Goal: Transaction & Acquisition: Purchase product/service

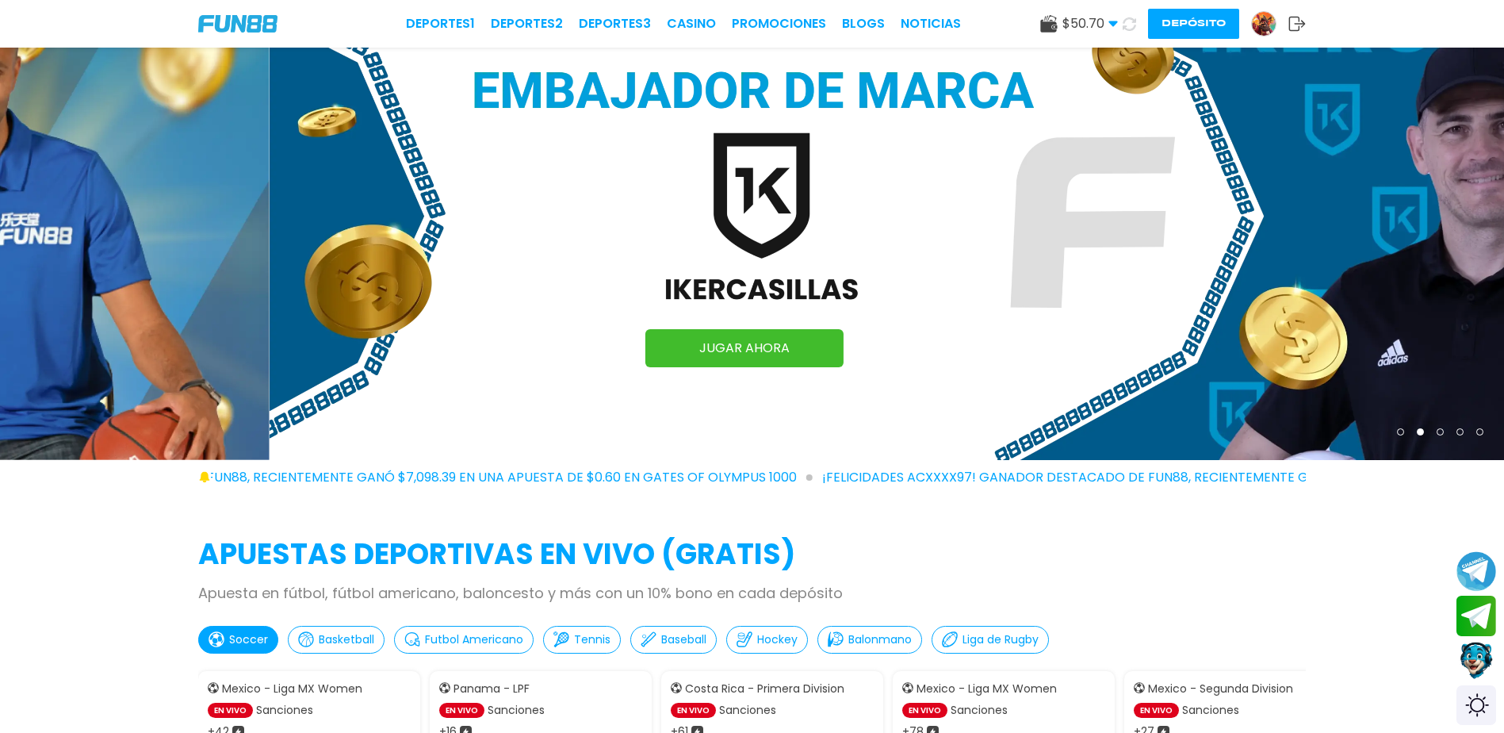
scroll to position [264, 0]
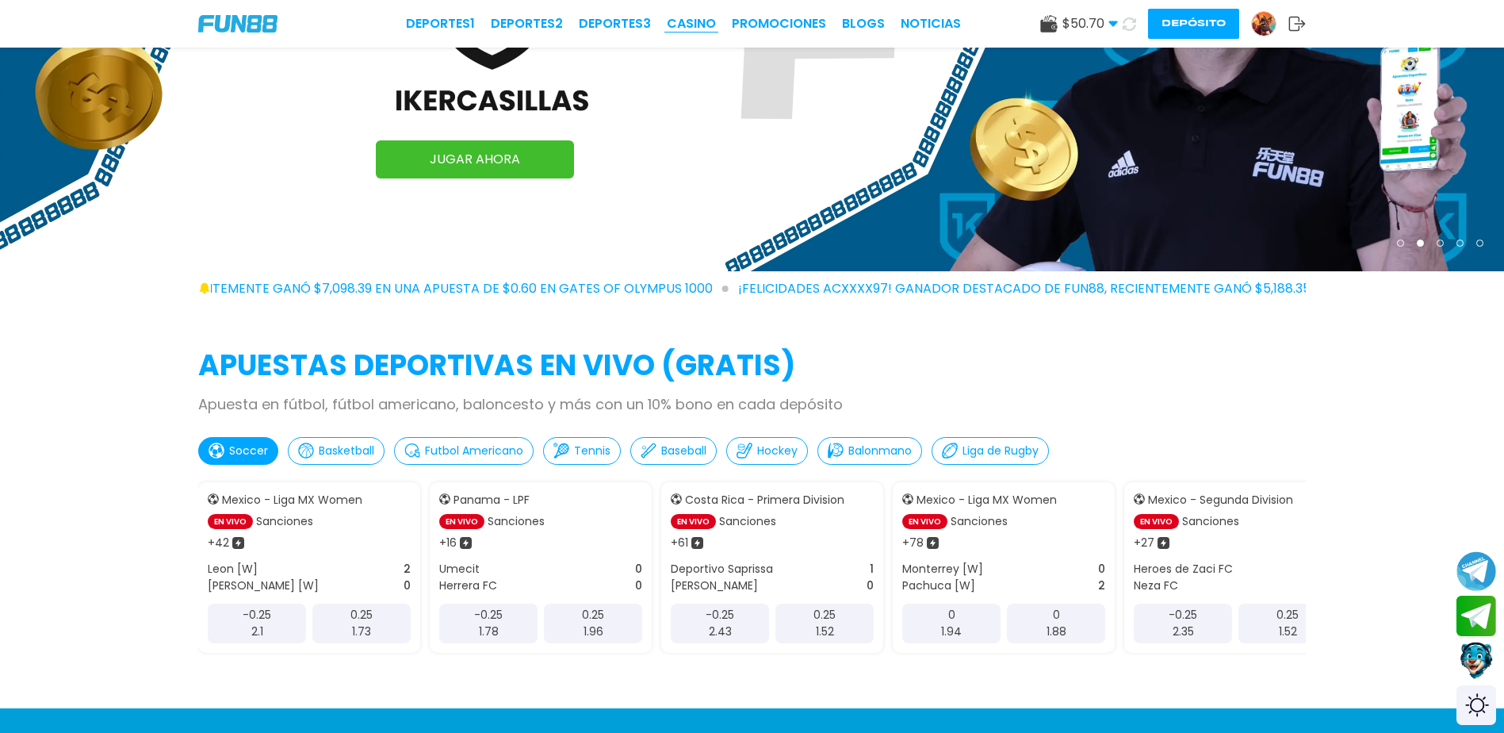
click at [691, 16] on link "CASINO" at bounding box center [691, 23] width 49 height 19
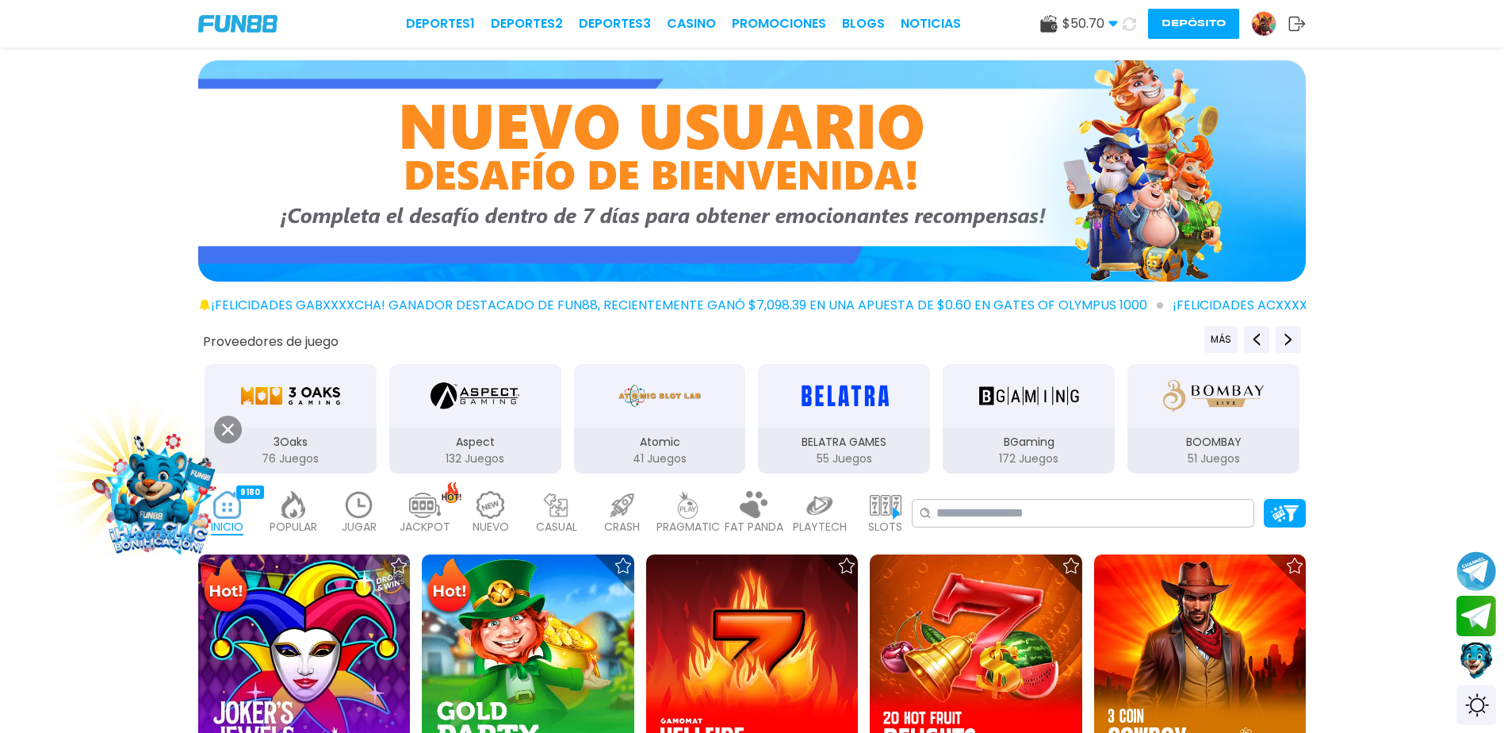
click at [360, 512] on img at bounding box center [359, 505] width 32 height 28
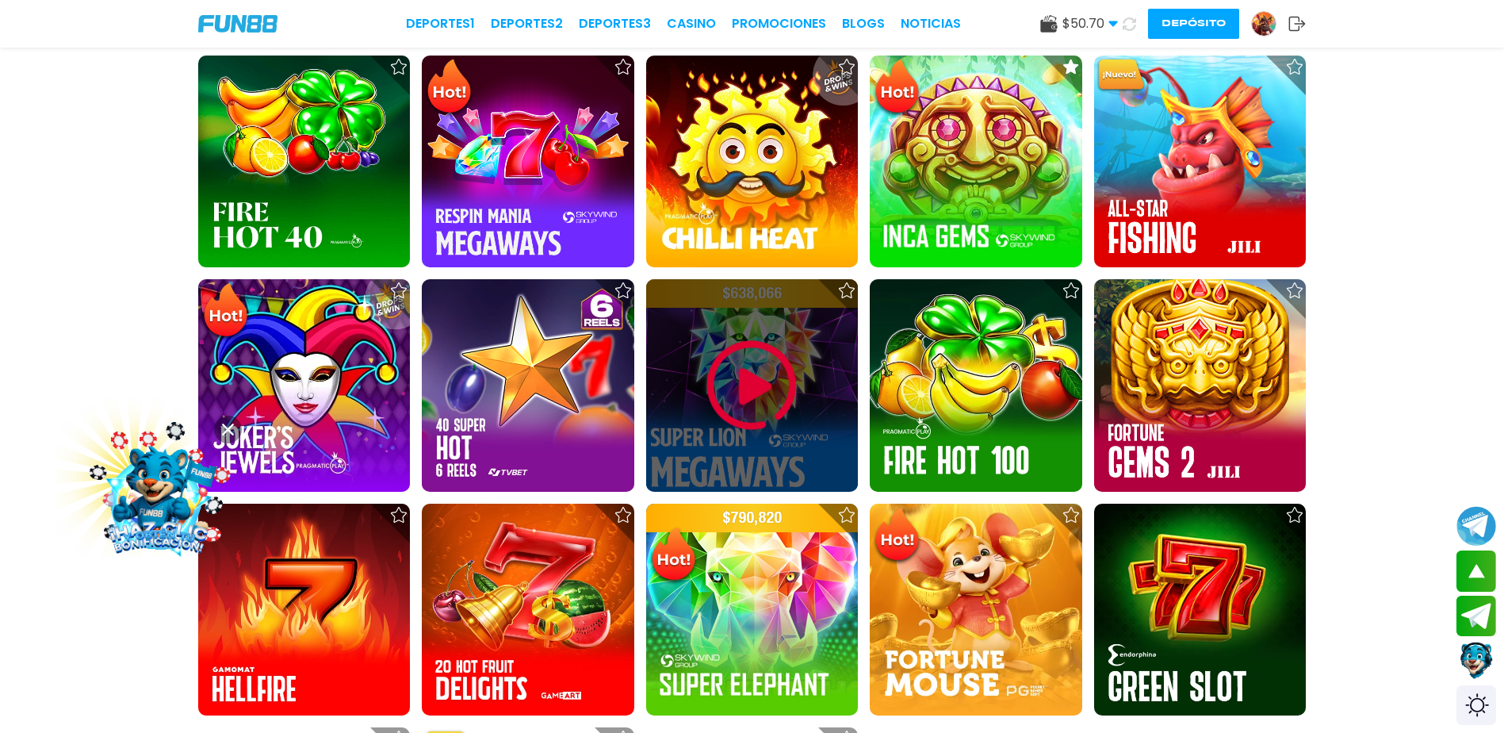
scroll to position [952, 0]
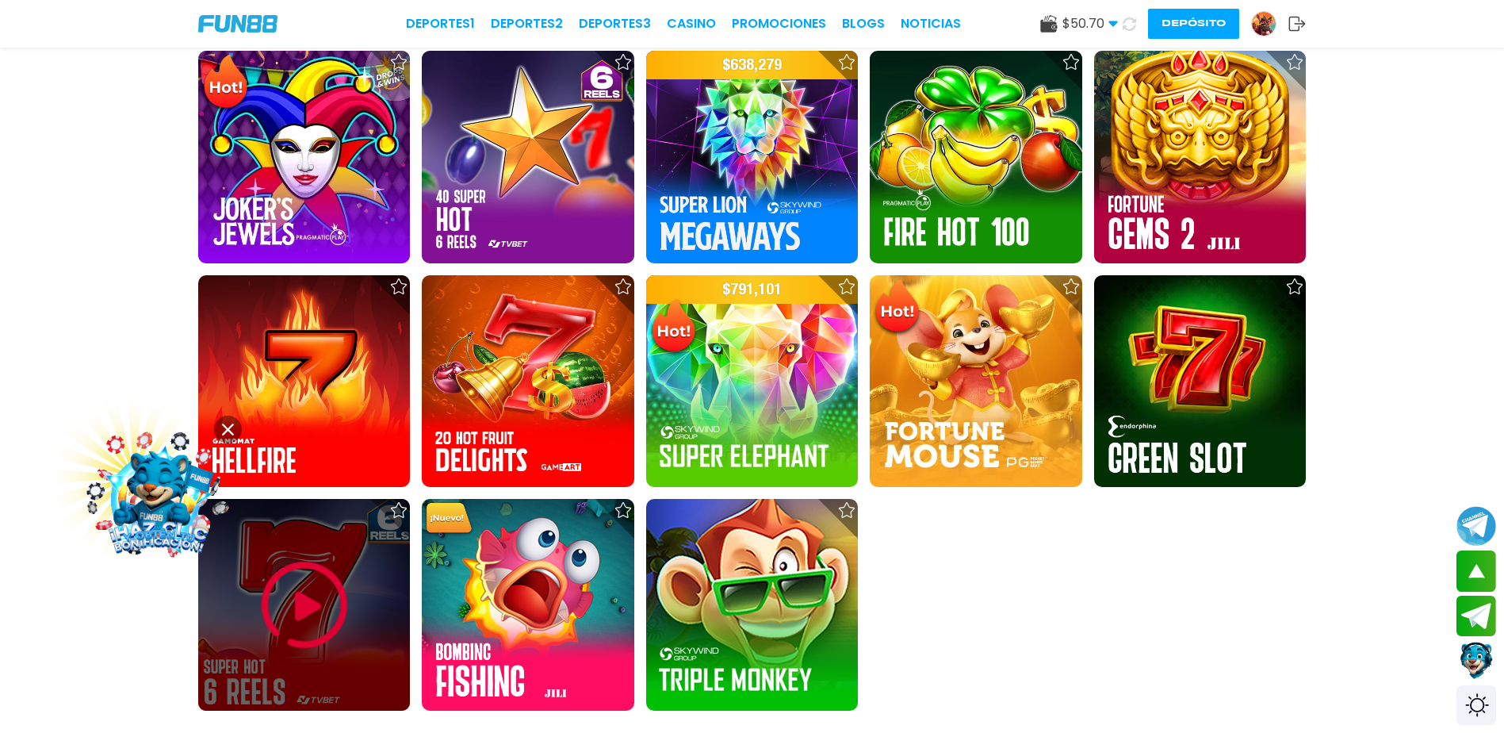
click at [269, 616] on img at bounding box center [304, 604] width 95 height 95
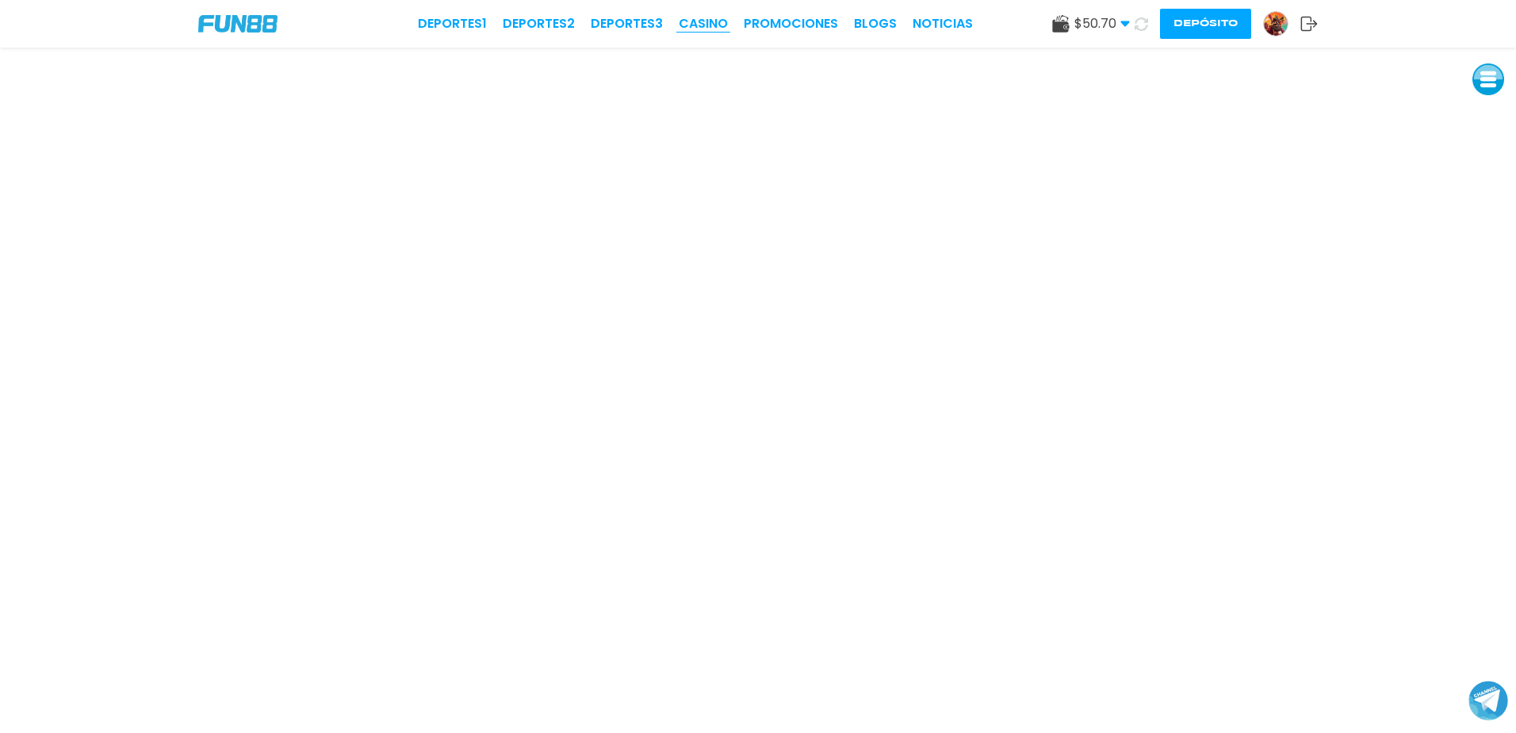
click at [692, 25] on link "CASINO" at bounding box center [703, 23] width 49 height 19
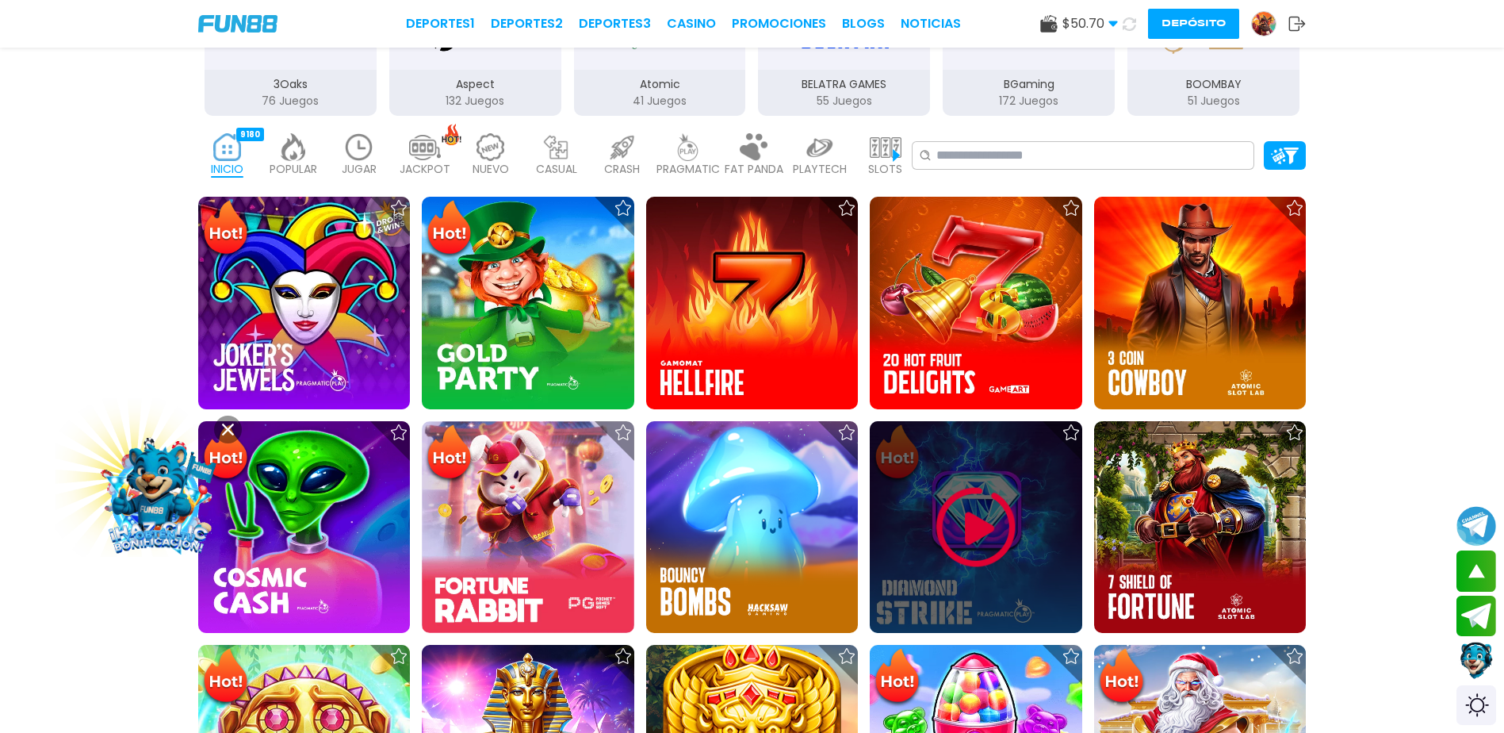
scroll to position [264, 0]
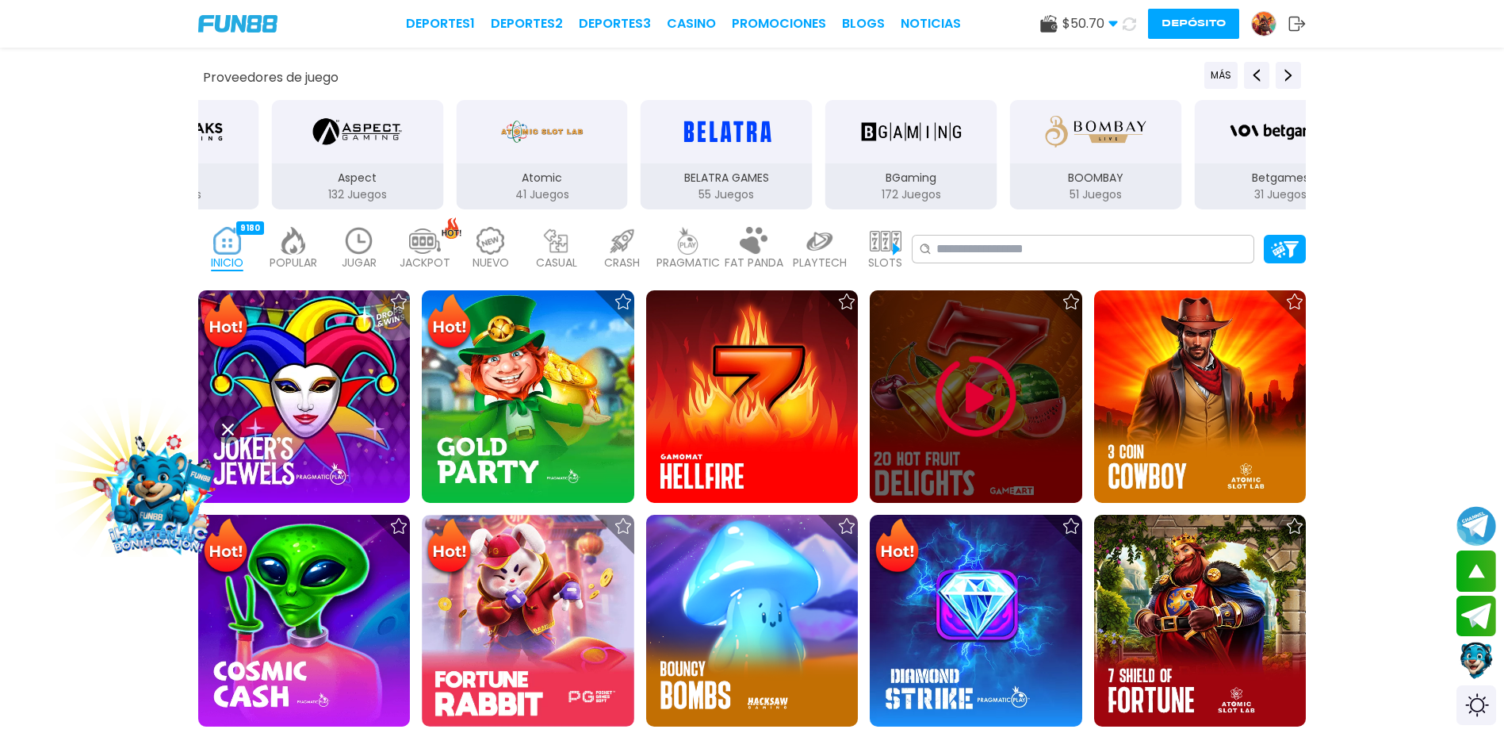
click at [963, 414] on img at bounding box center [976, 396] width 95 height 95
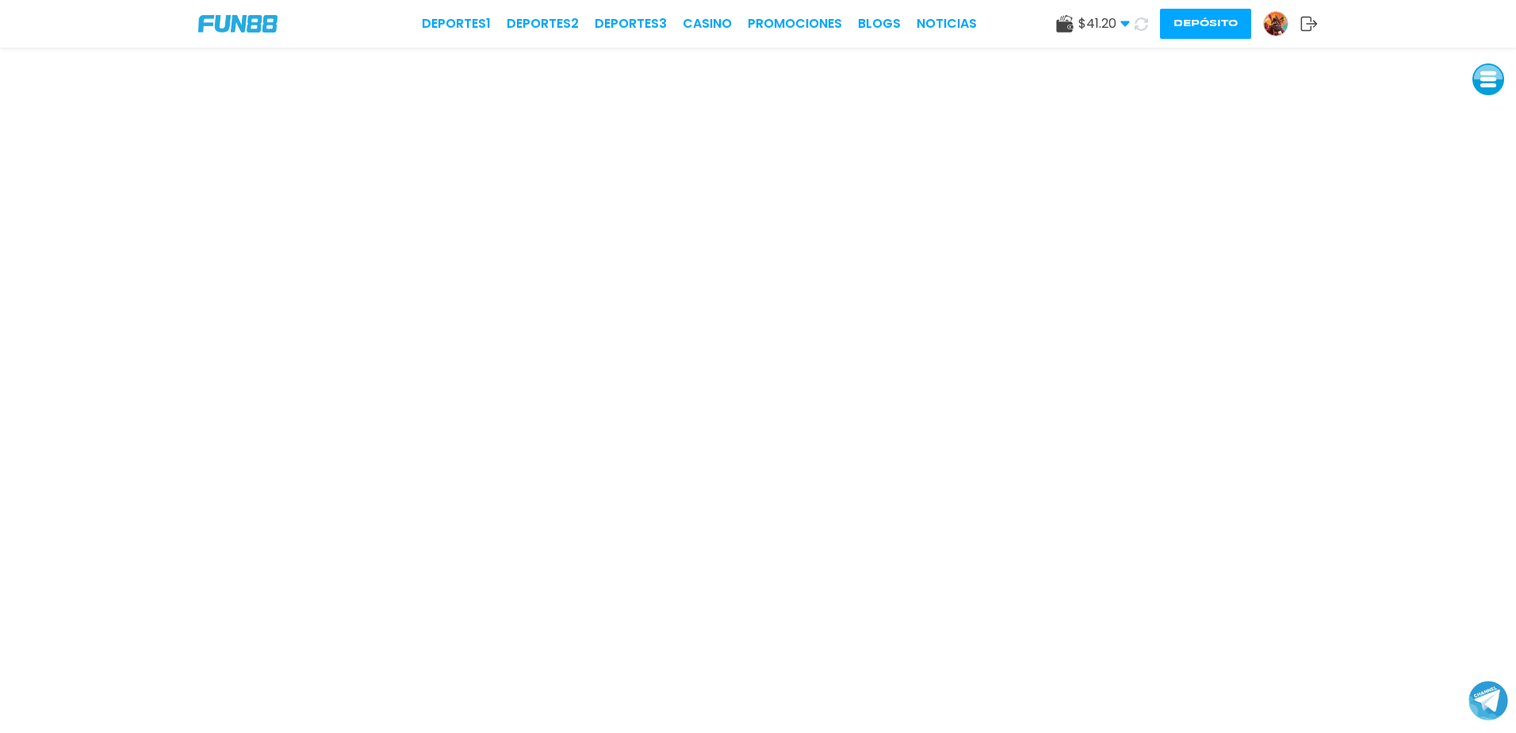
click at [246, 17] on img at bounding box center [237, 23] width 79 height 17
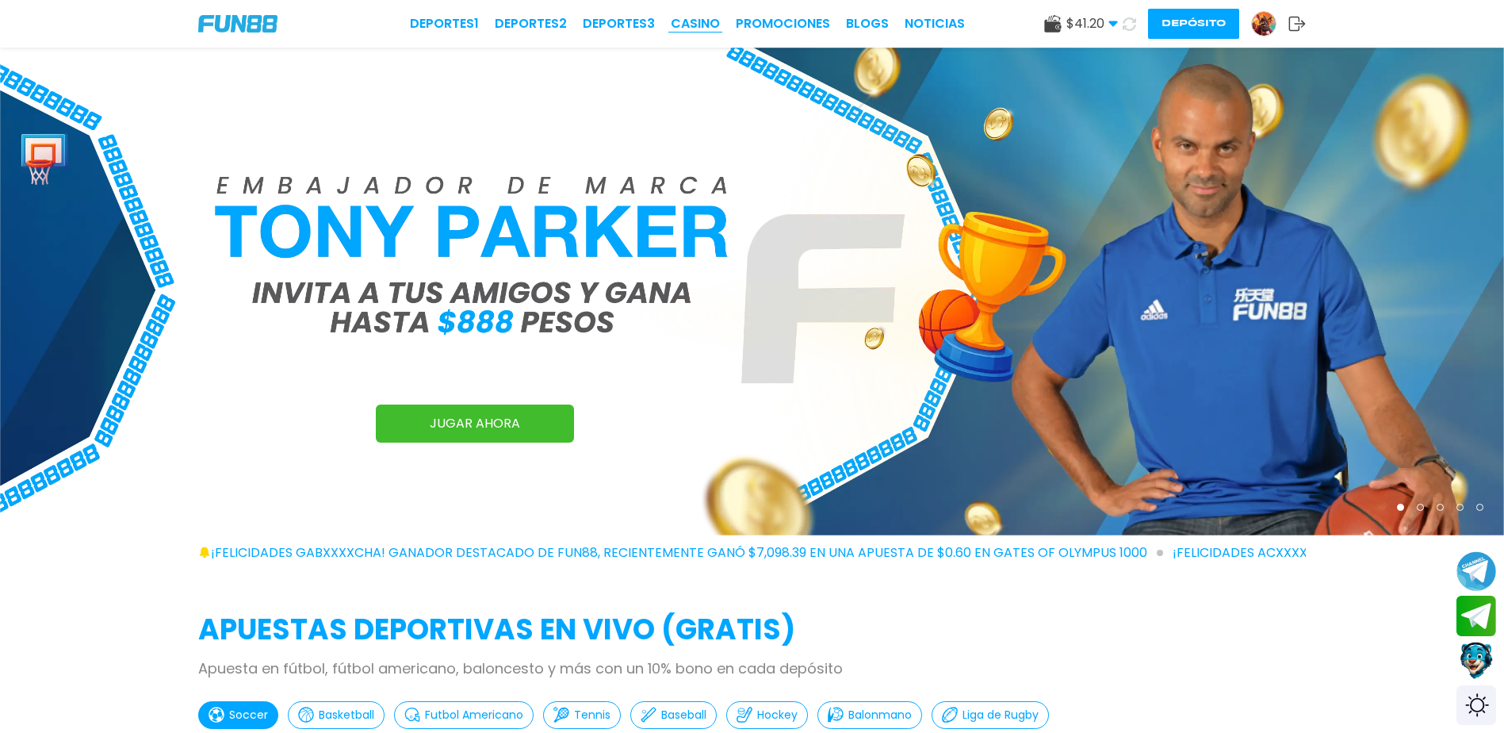
click at [695, 19] on link "CASINO" at bounding box center [695, 23] width 49 height 19
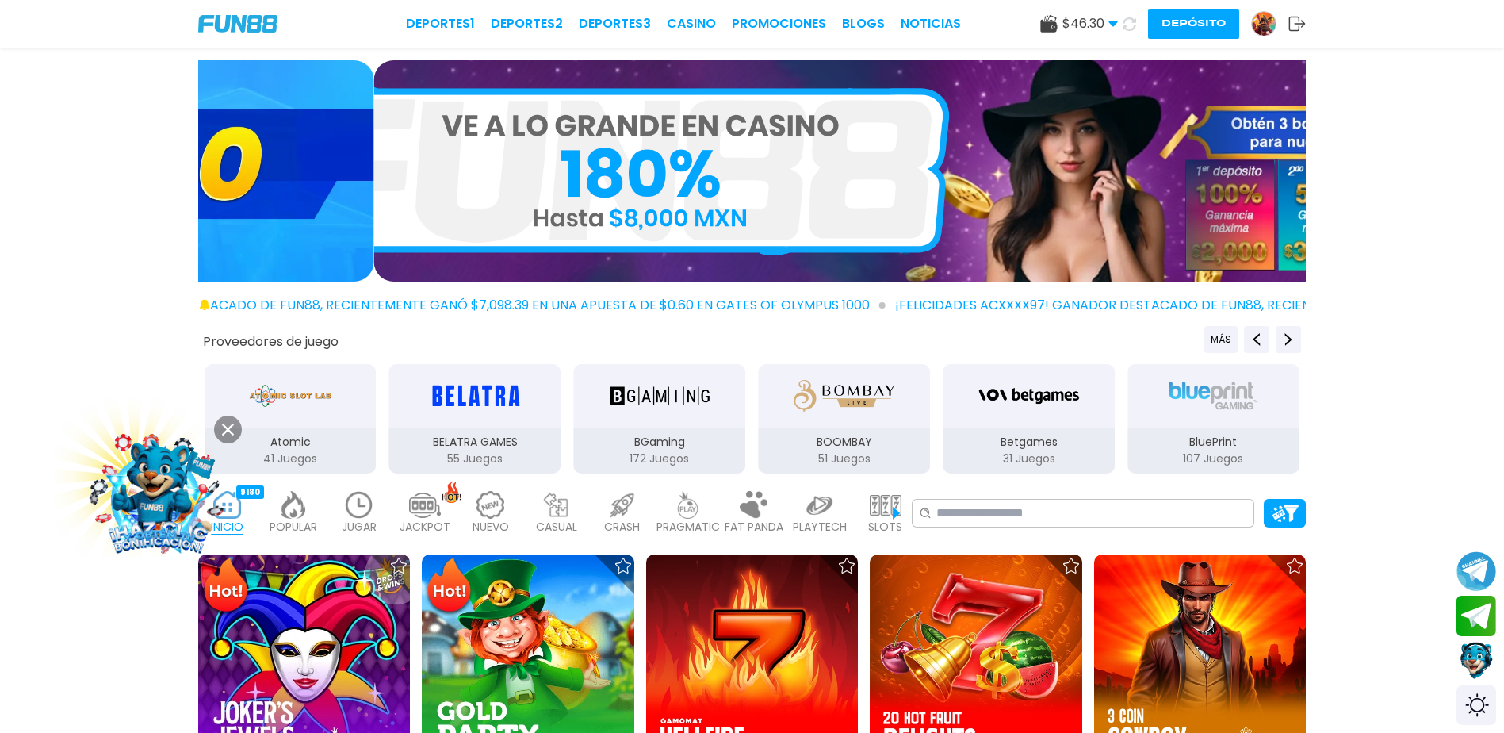
click at [353, 498] on img at bounding box center [359, 505] width 32 height 28
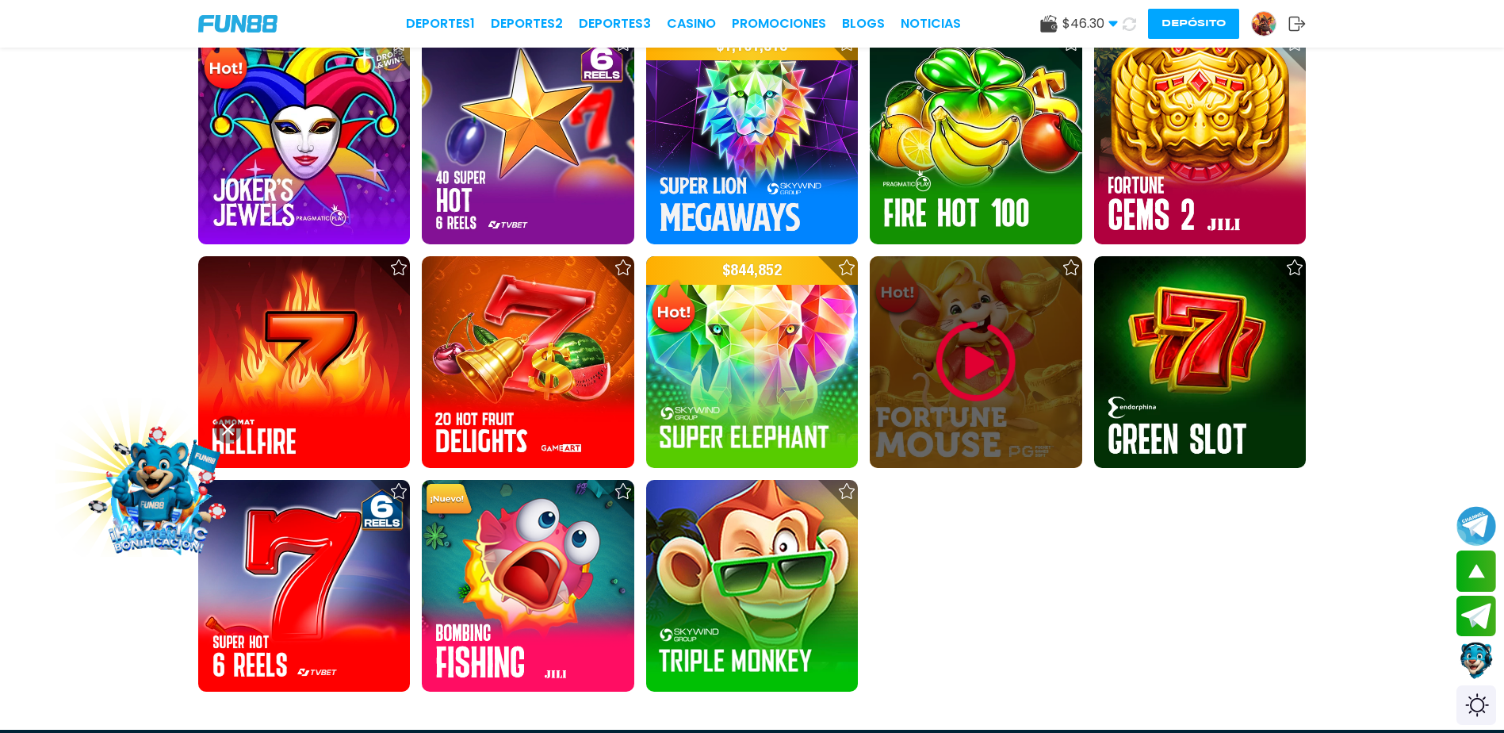
scroll to position [1216, 0]
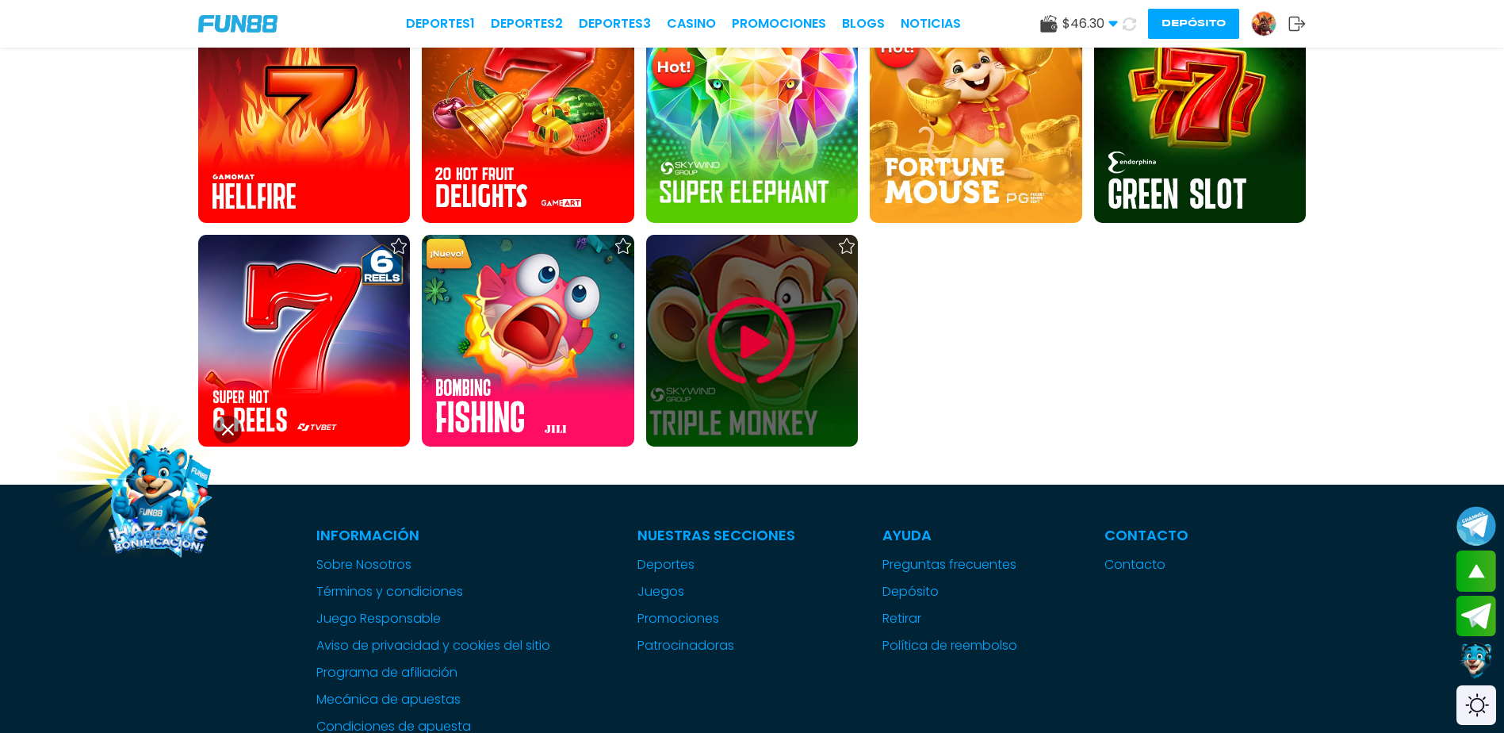
click at [746, 312] on img at bounding box center [751, 340] width 95 height 95
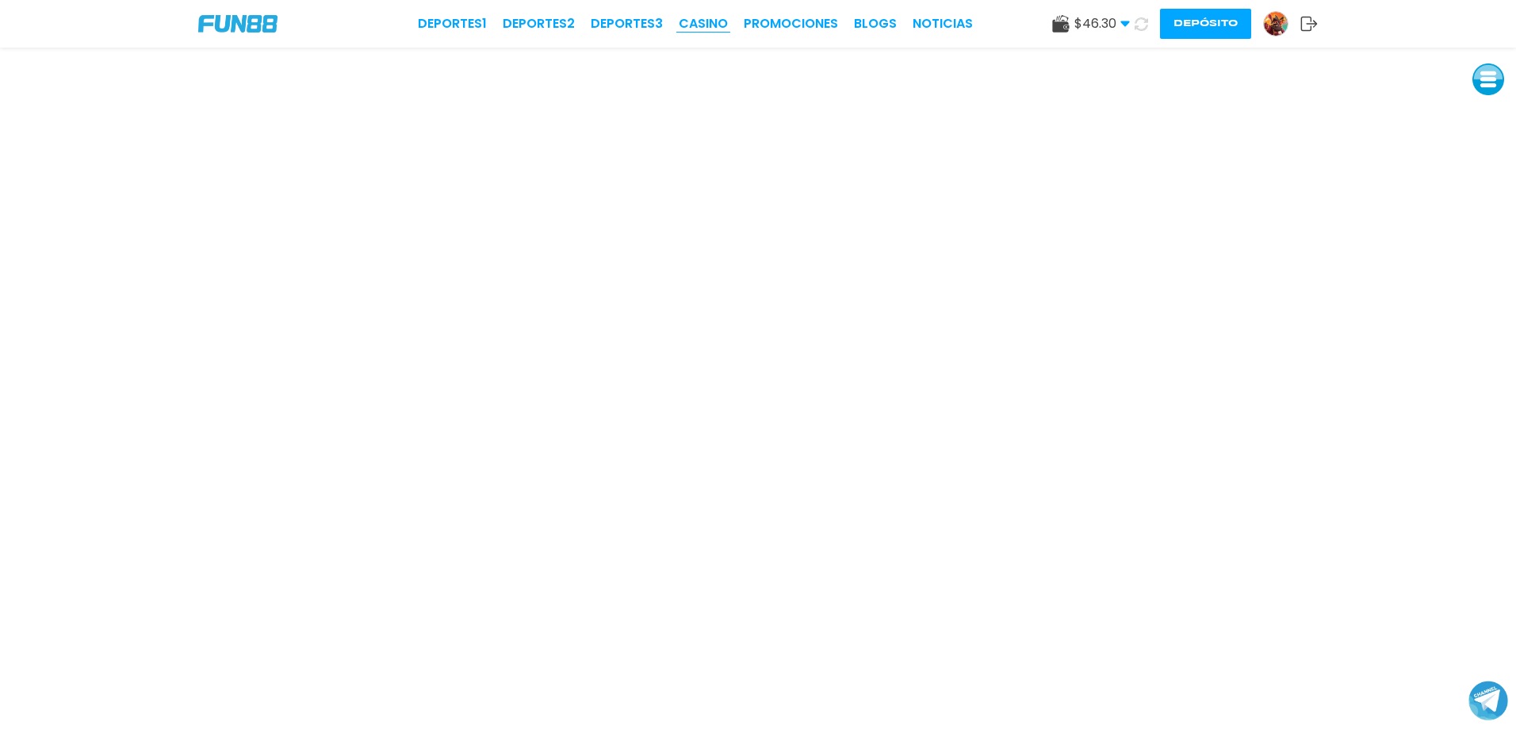
click at [711, 24] on link "CASINO" at bounding box center [703, 23] width 49 height 19
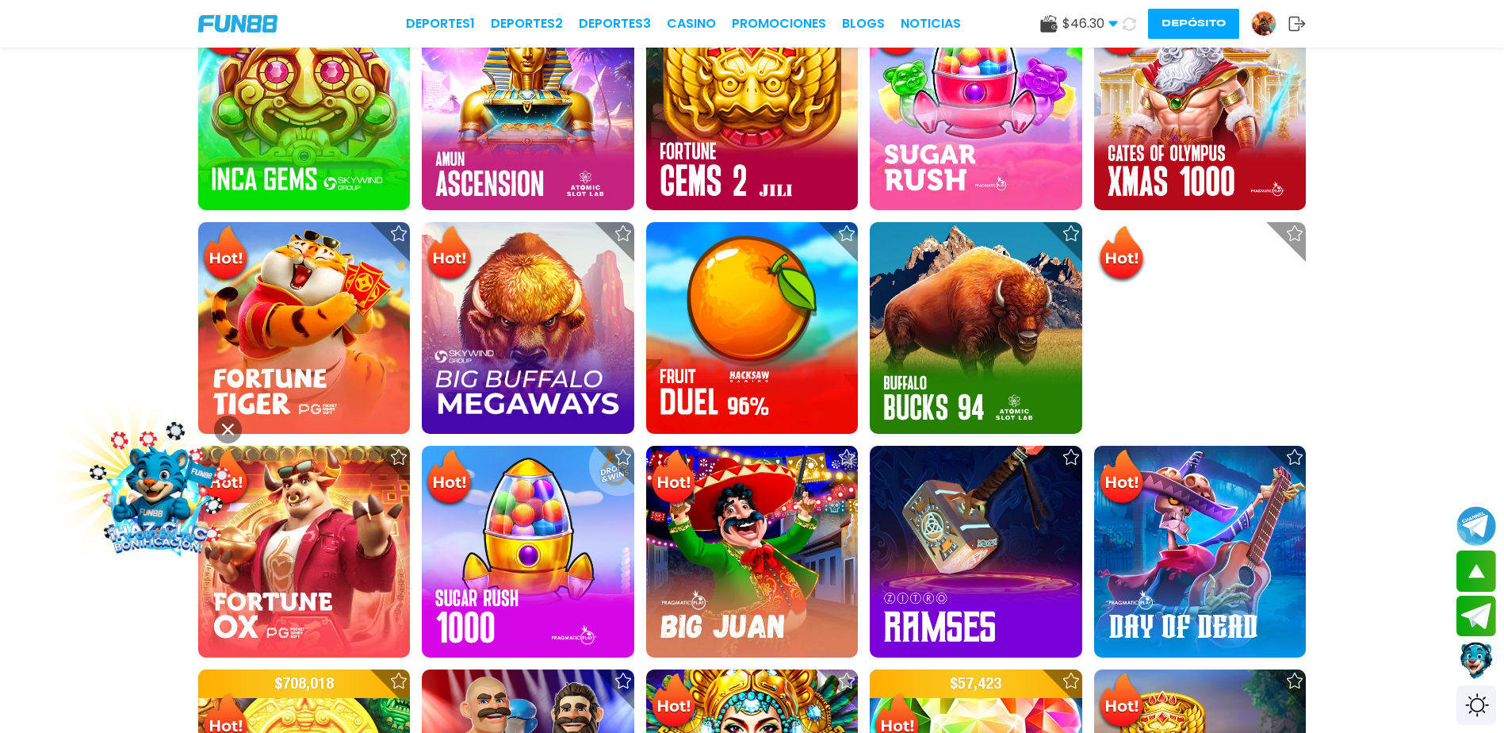
scroll to position [740, 0]
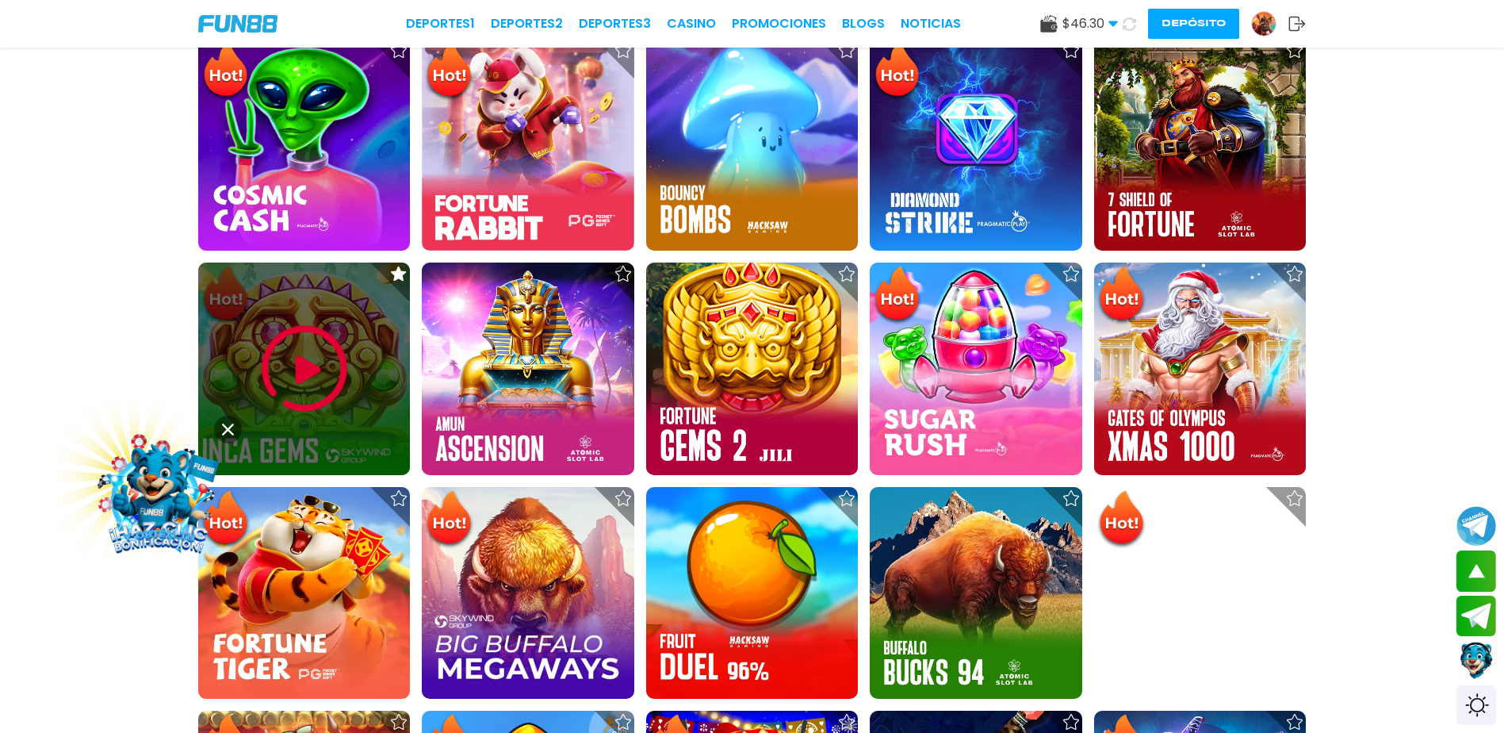
click at [301, 362] on img at bounding box center [304, 368] width 95 height 95
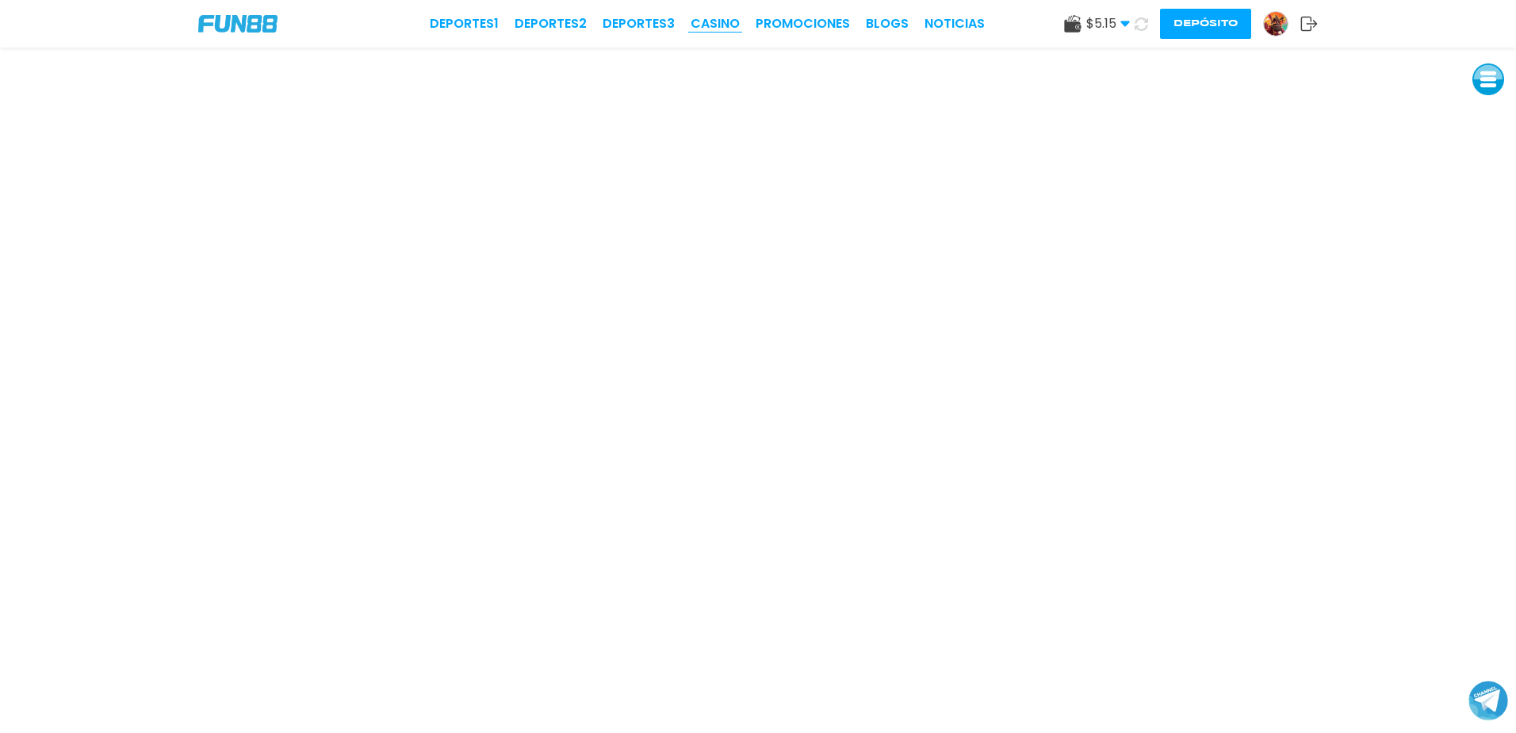
click at [721, 16] on link "CASINO" at bounding box center [715, 23] width 49 height 19
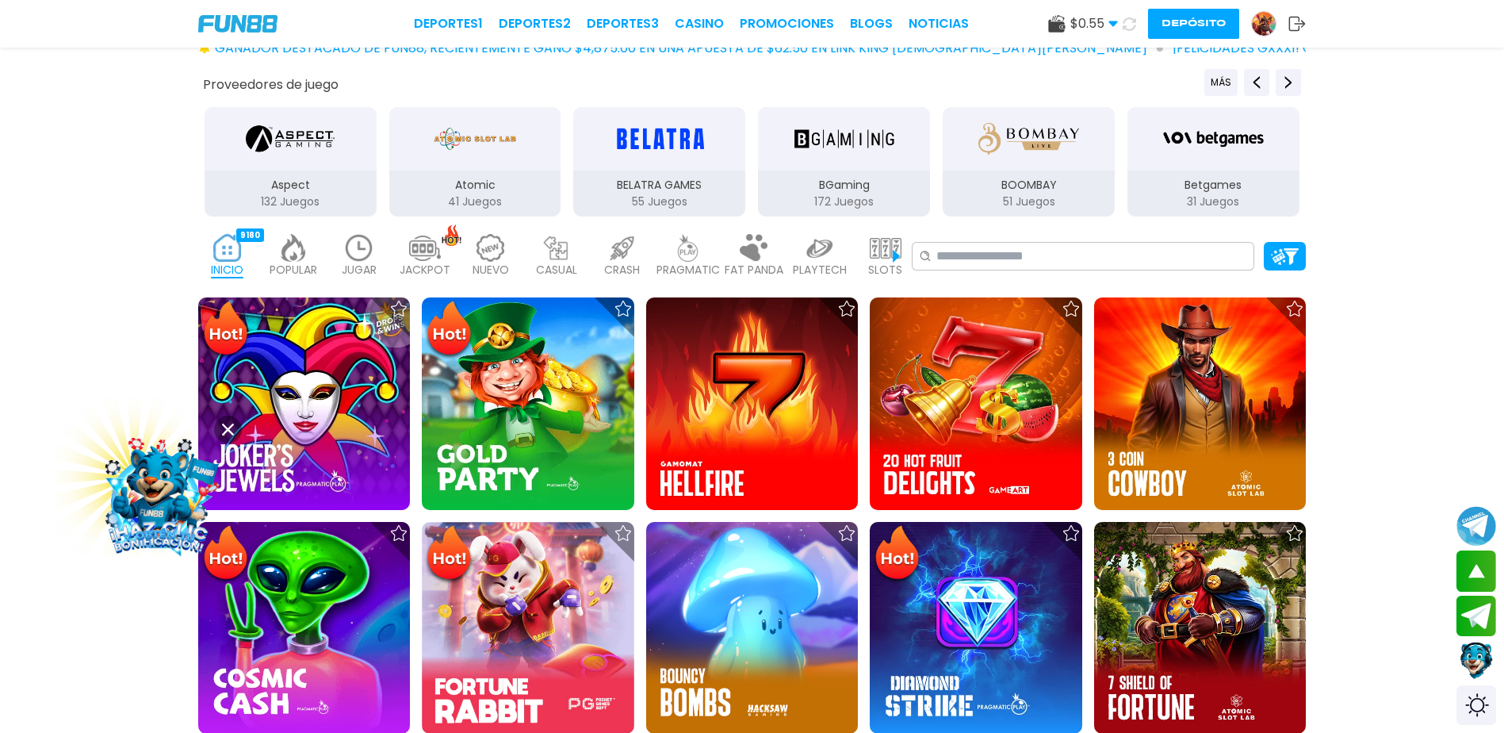
scroll to position [53, 0]
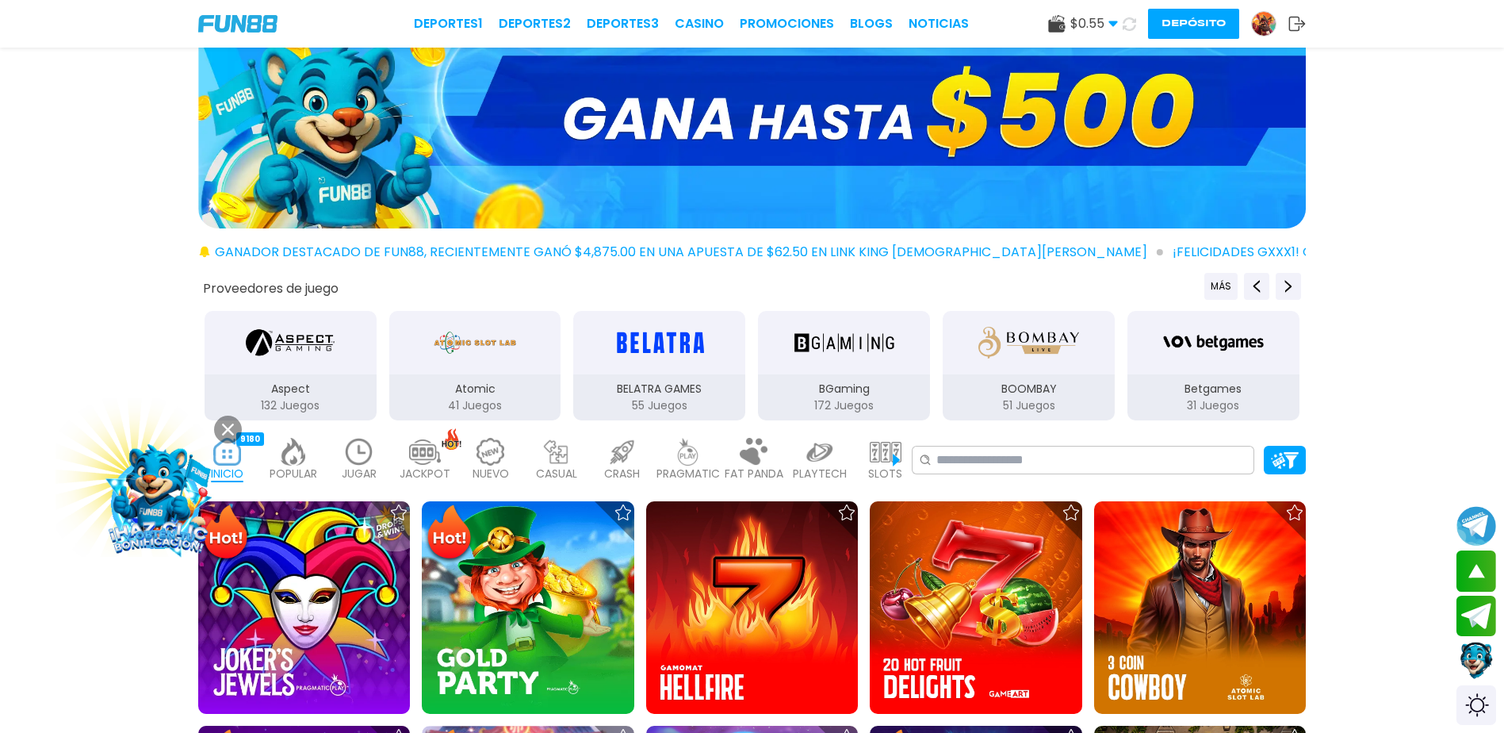
click at [357, 455] on img at bounding box center [359, 452] width 32 height 28
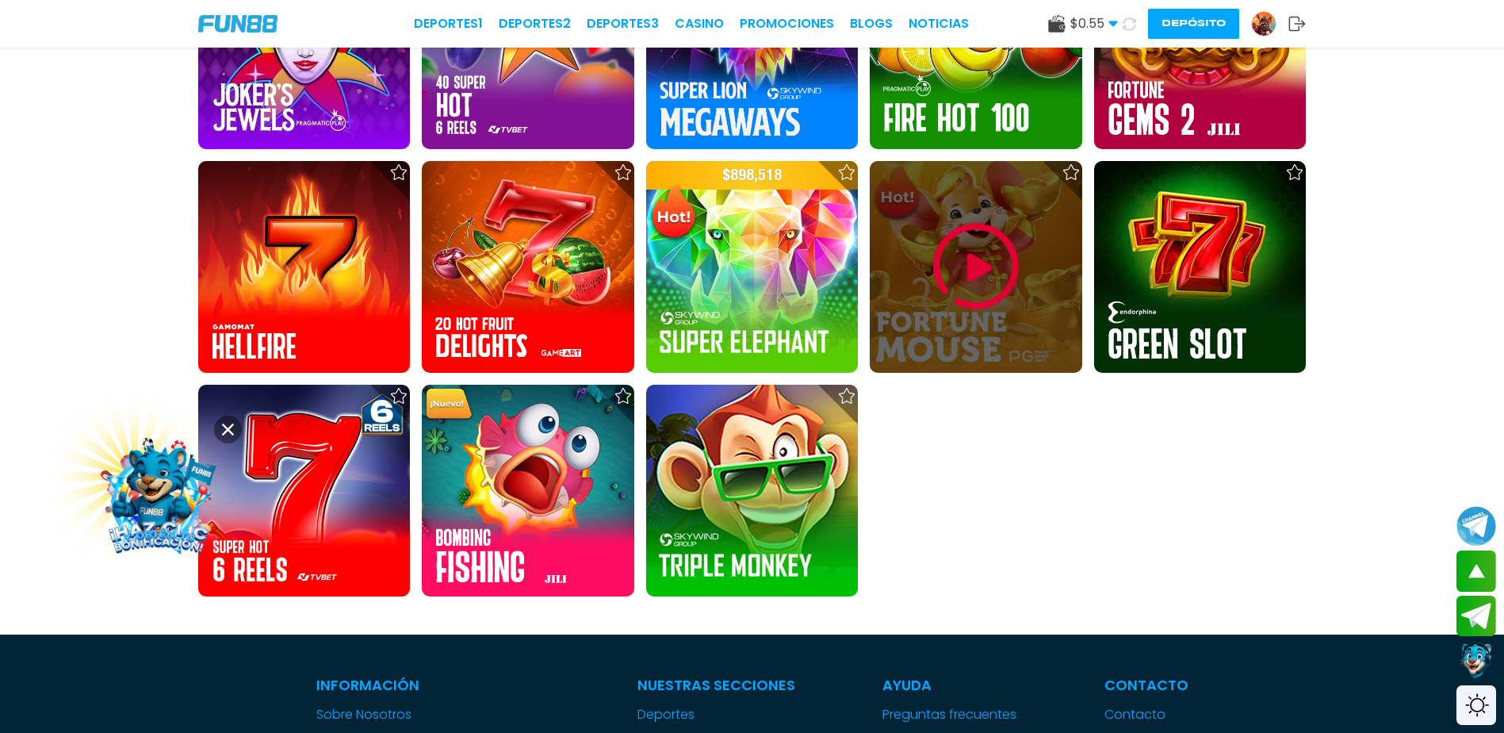
scroll to position [1163, 0]
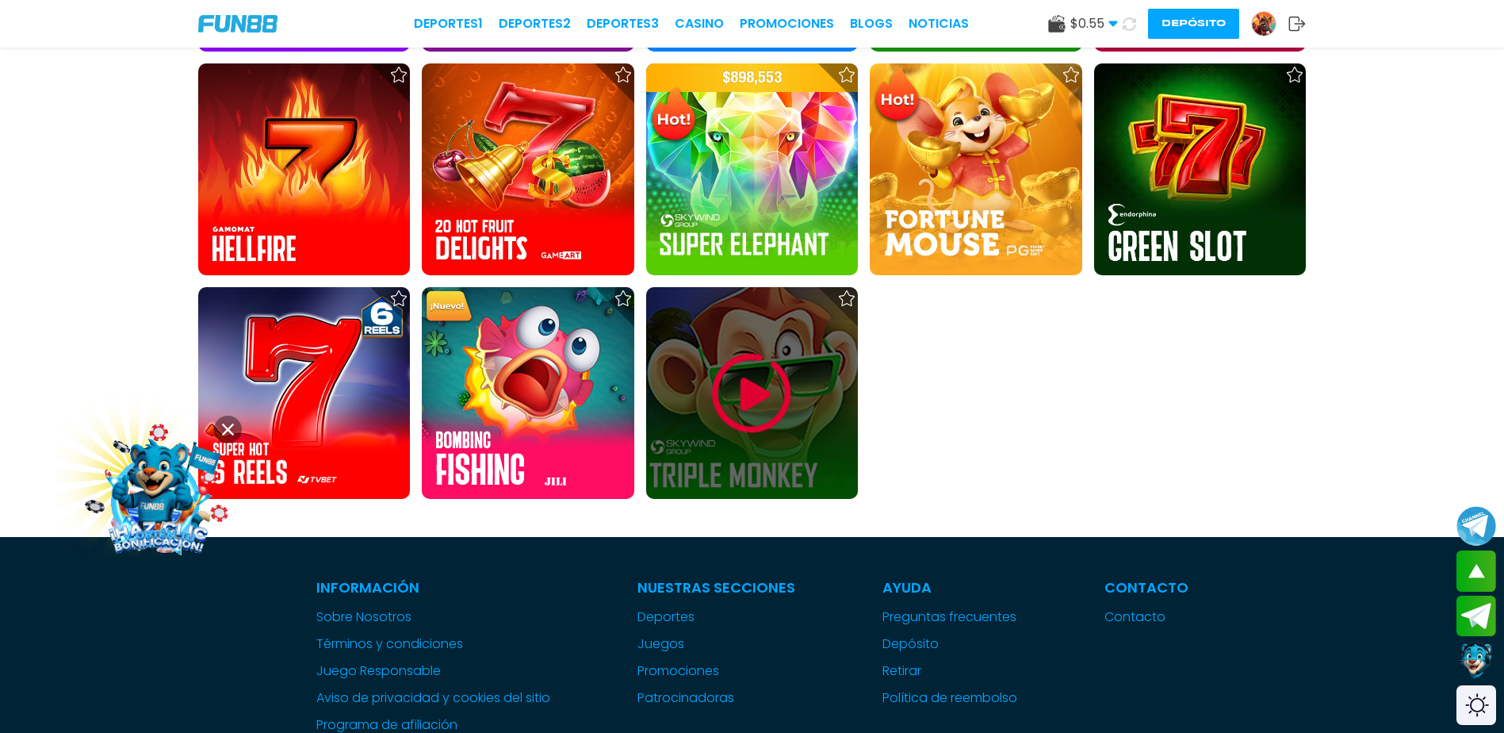
click at [763, 403] on img at bounding box center [751, 393] width 95 height 95
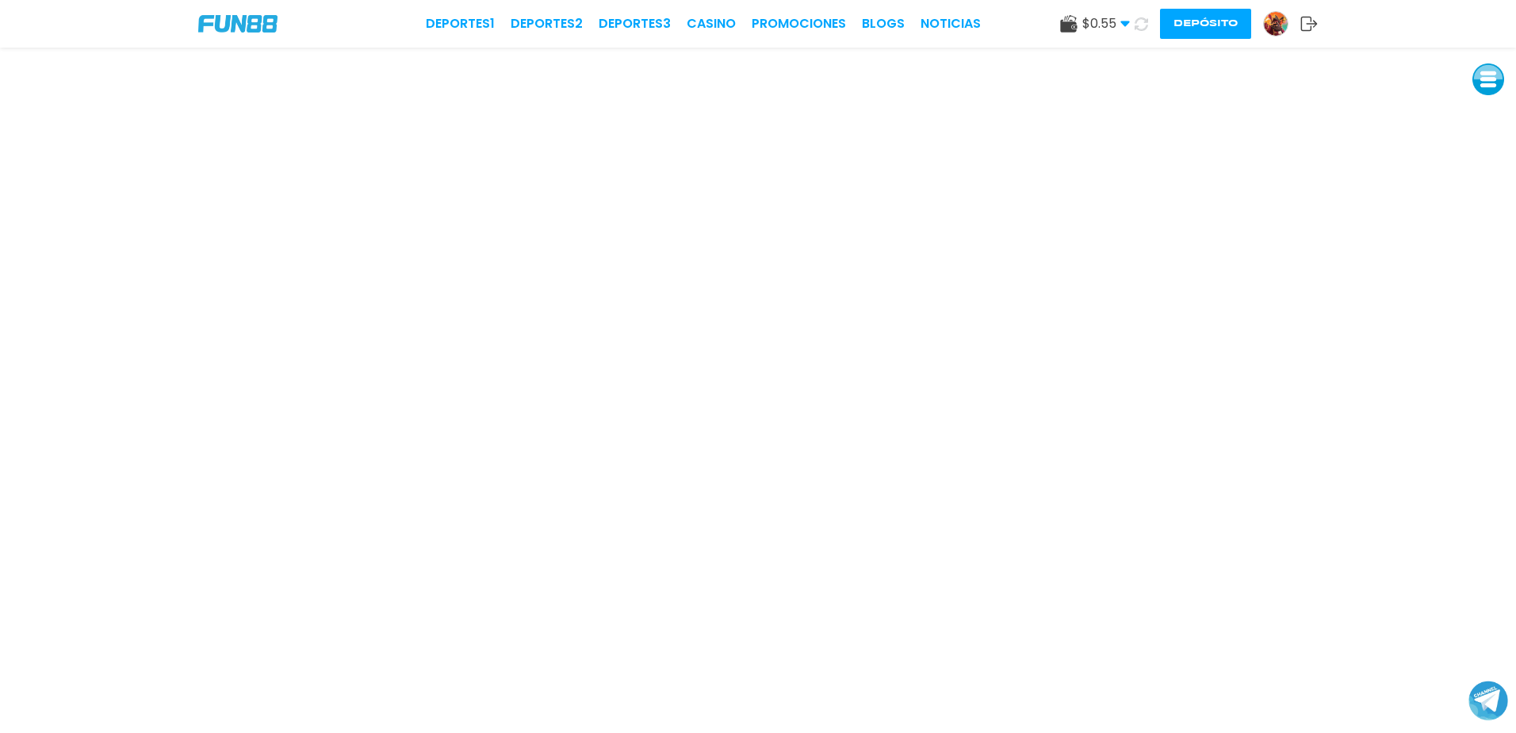
click at [1226, 29] on button "Depósito" at bounding box center [1205, 24] width 91 height 30
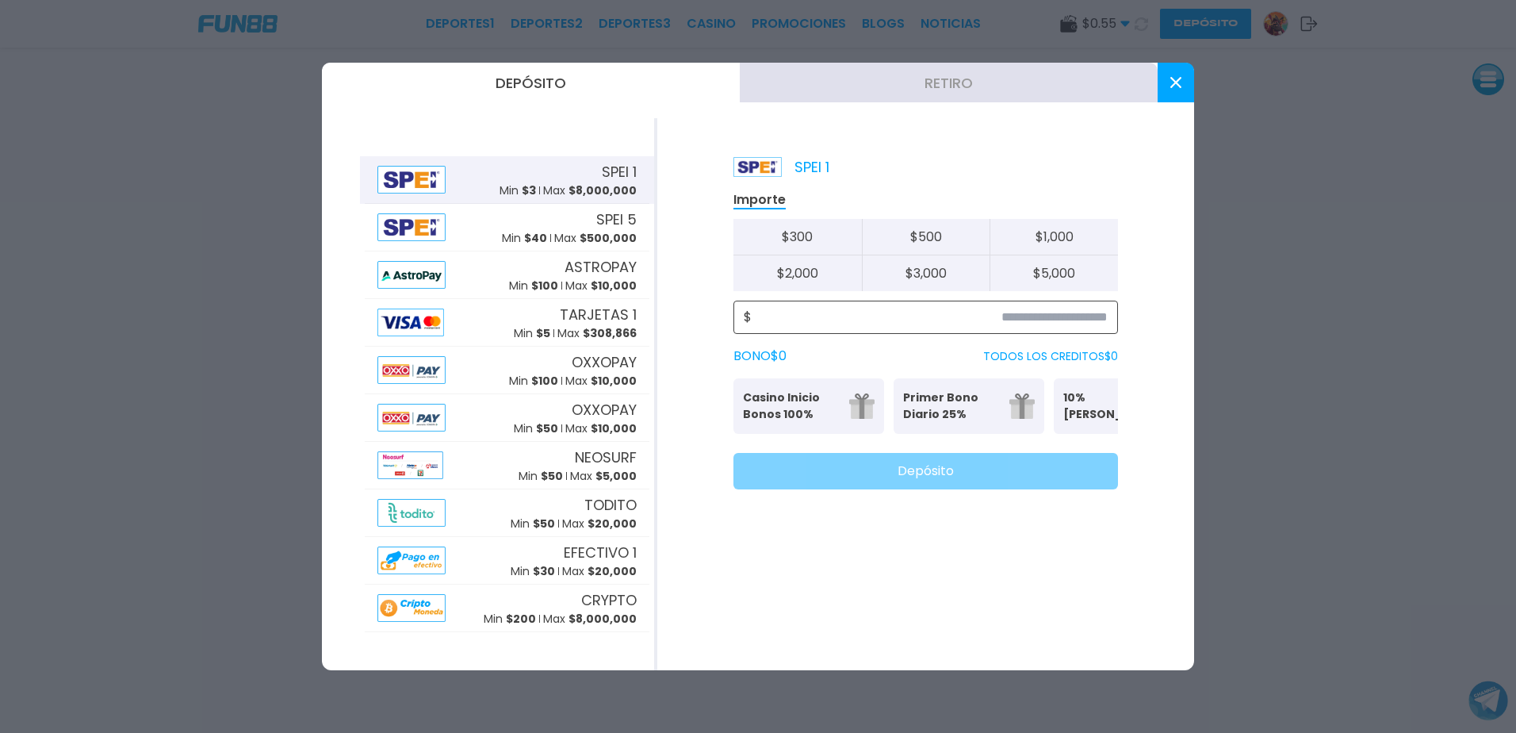
click at [1043, 315] on input at bounding box center [930, 317] width 356 height 19
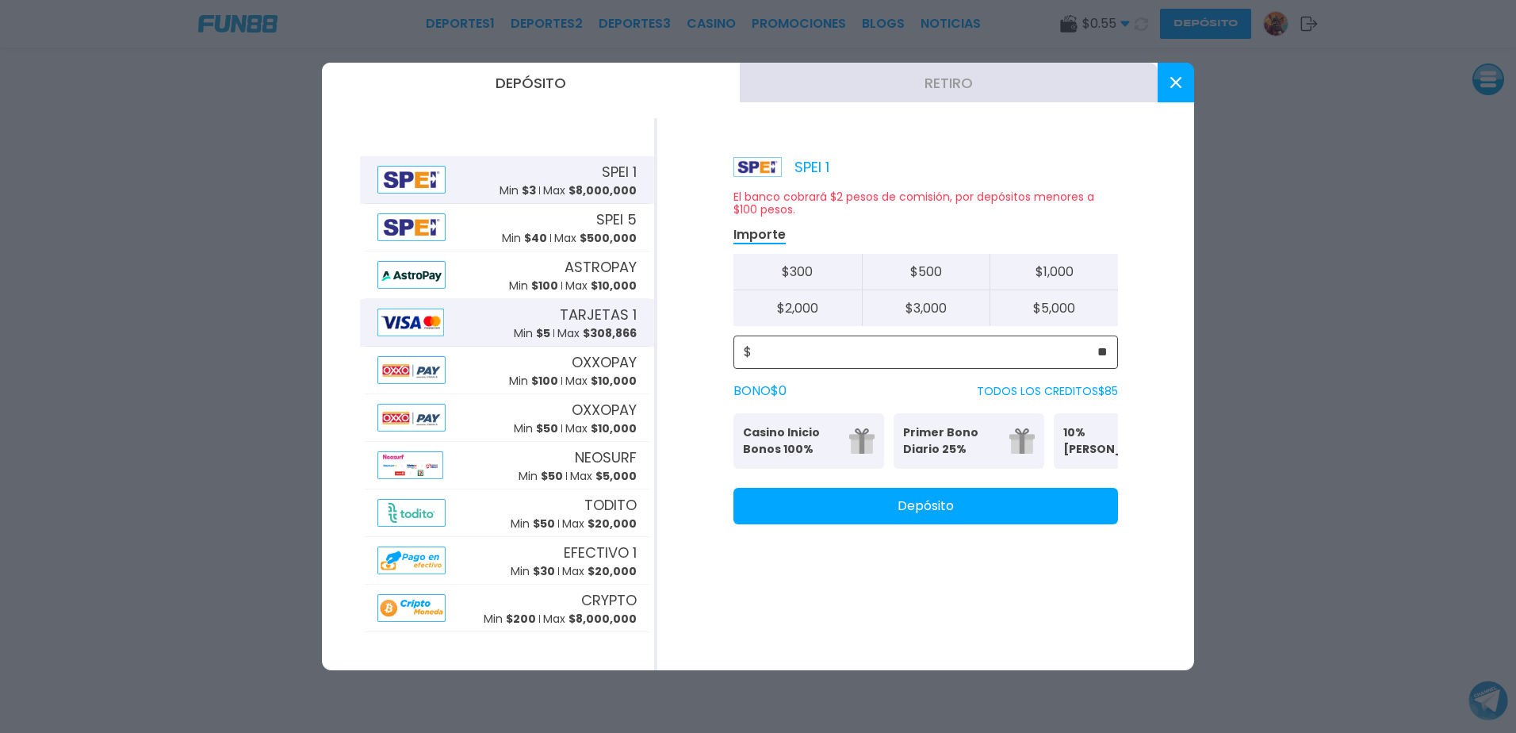
type input "**"
click at [361, 323] on button "TARJETAS 1 Min $ 5 Max $ 308,866" at bounding box center [507, 323] width 294 height 48
click at [413, 319] on img at bounding box center [410, 322] width 67 height 28
click at [883, 518] on button "Depósito" at bounding box center [926, 506] width 385 height 36
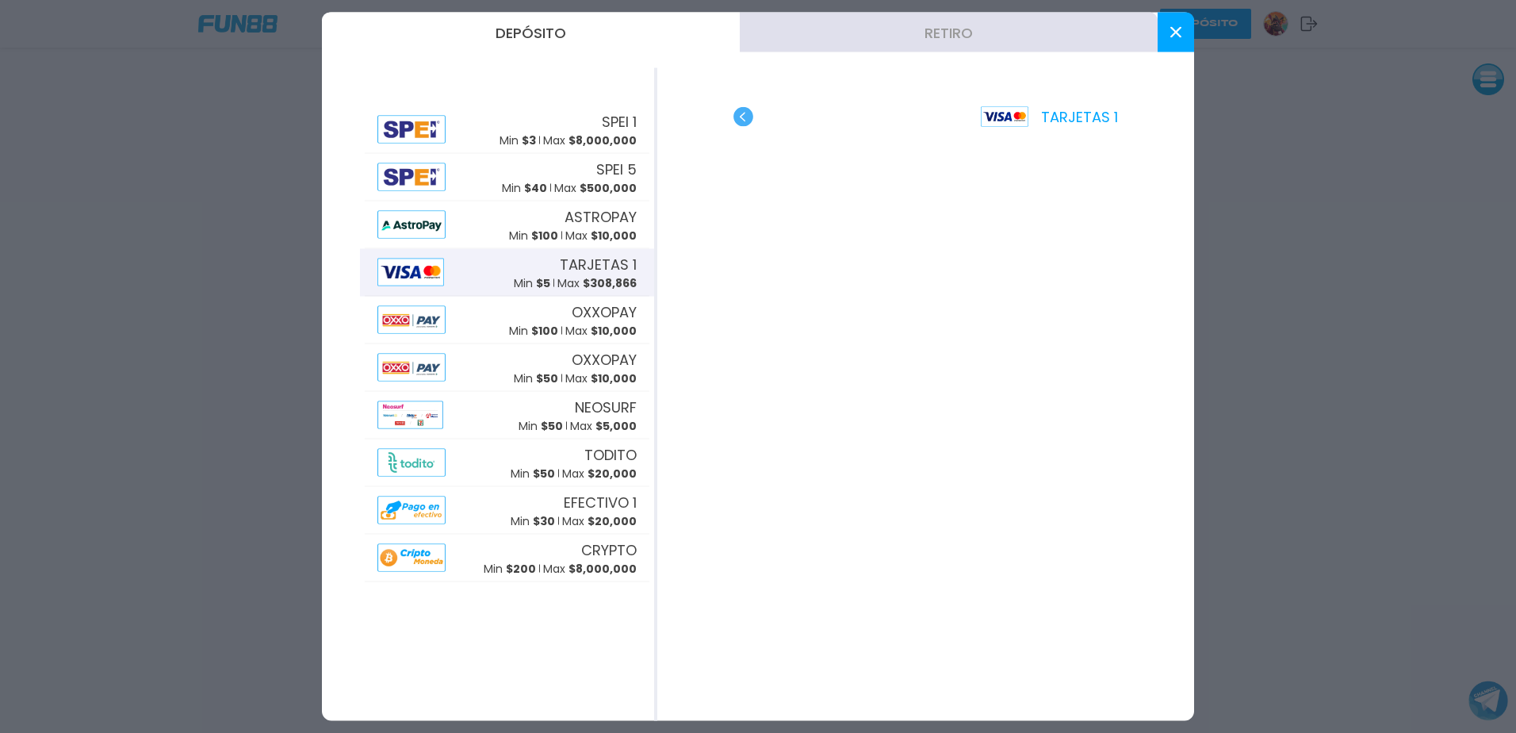
click at [1178, 33] on icon at bounding box center [1175, 32] width 11 height 11
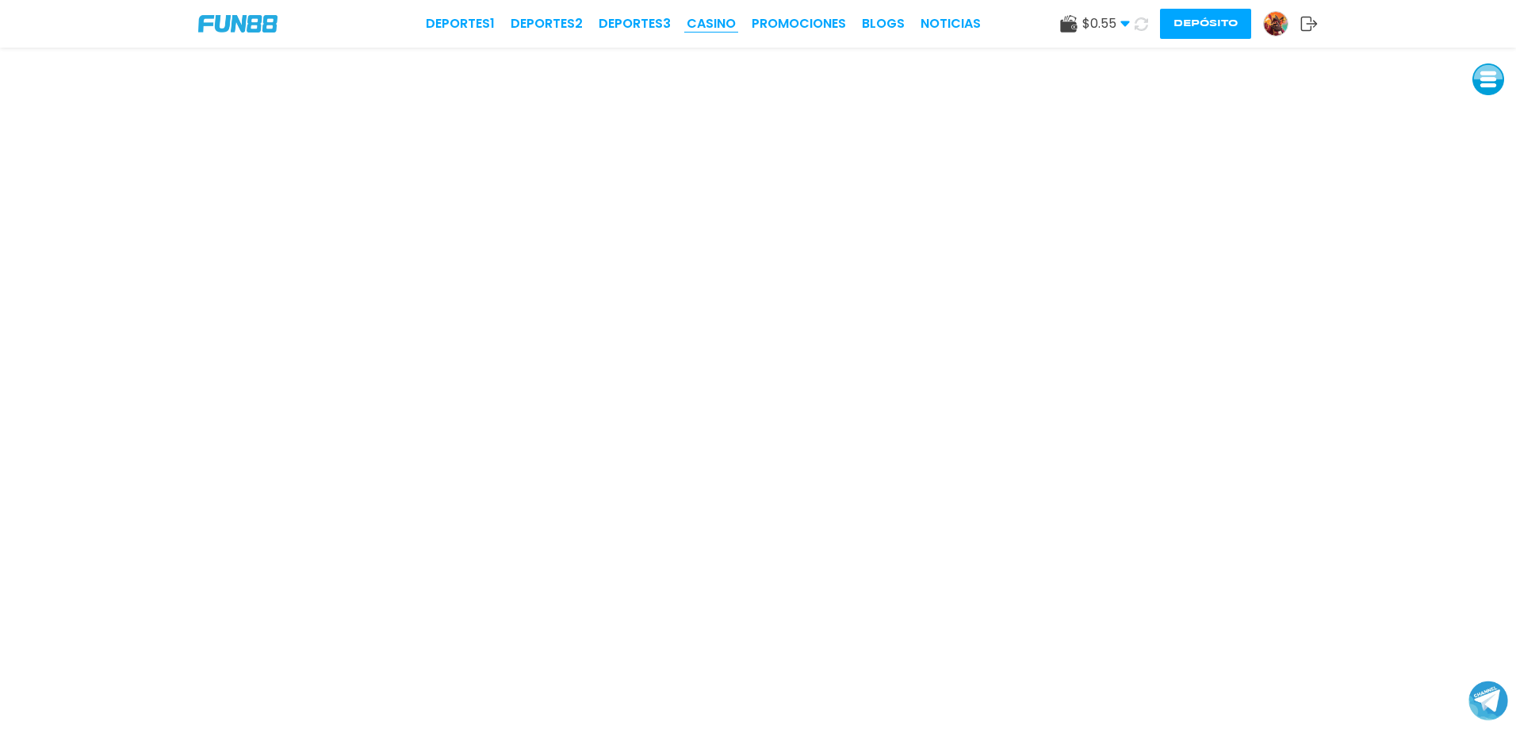
click at [706, 17] on link "CASINO" at bounding box center [711, 23] width 49 height 19
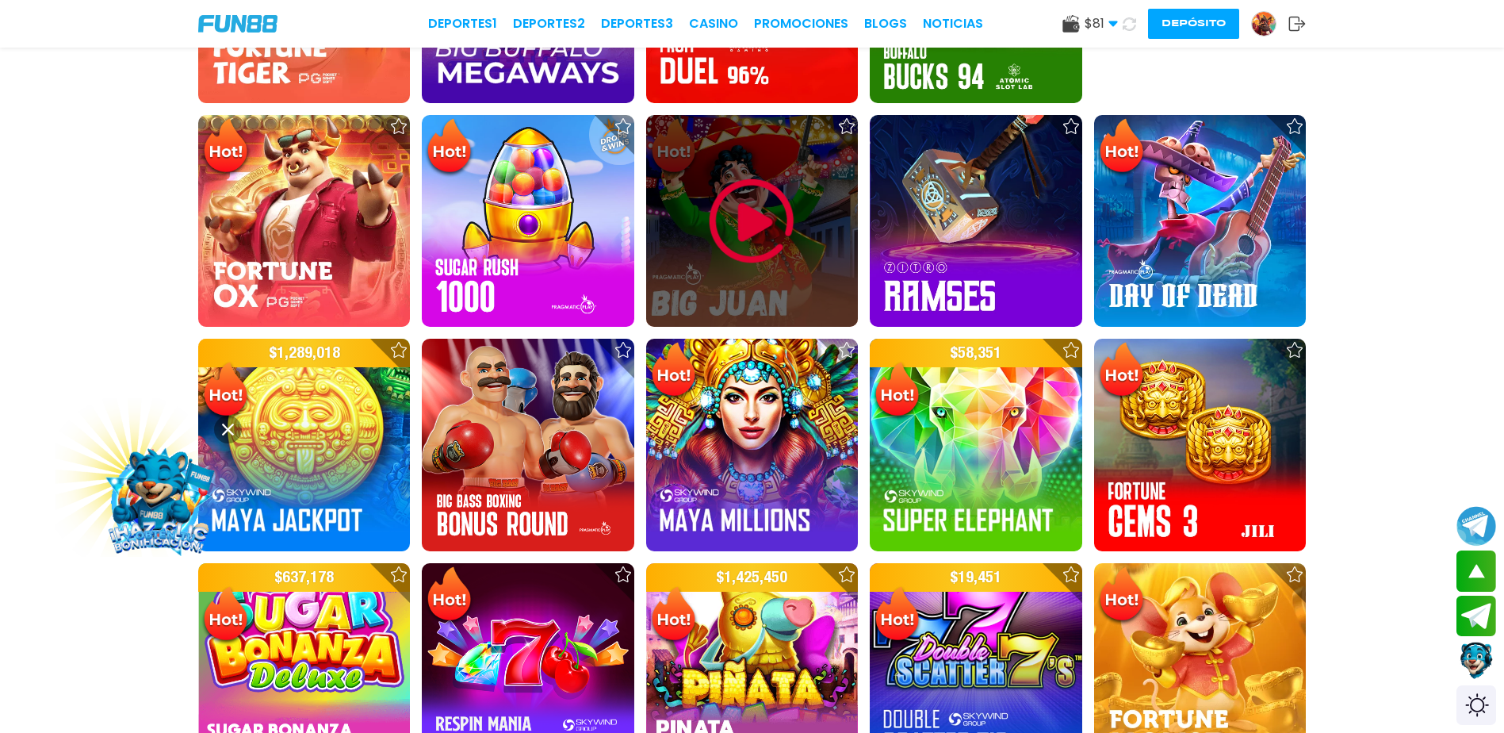
scroll to position [1374, 0]
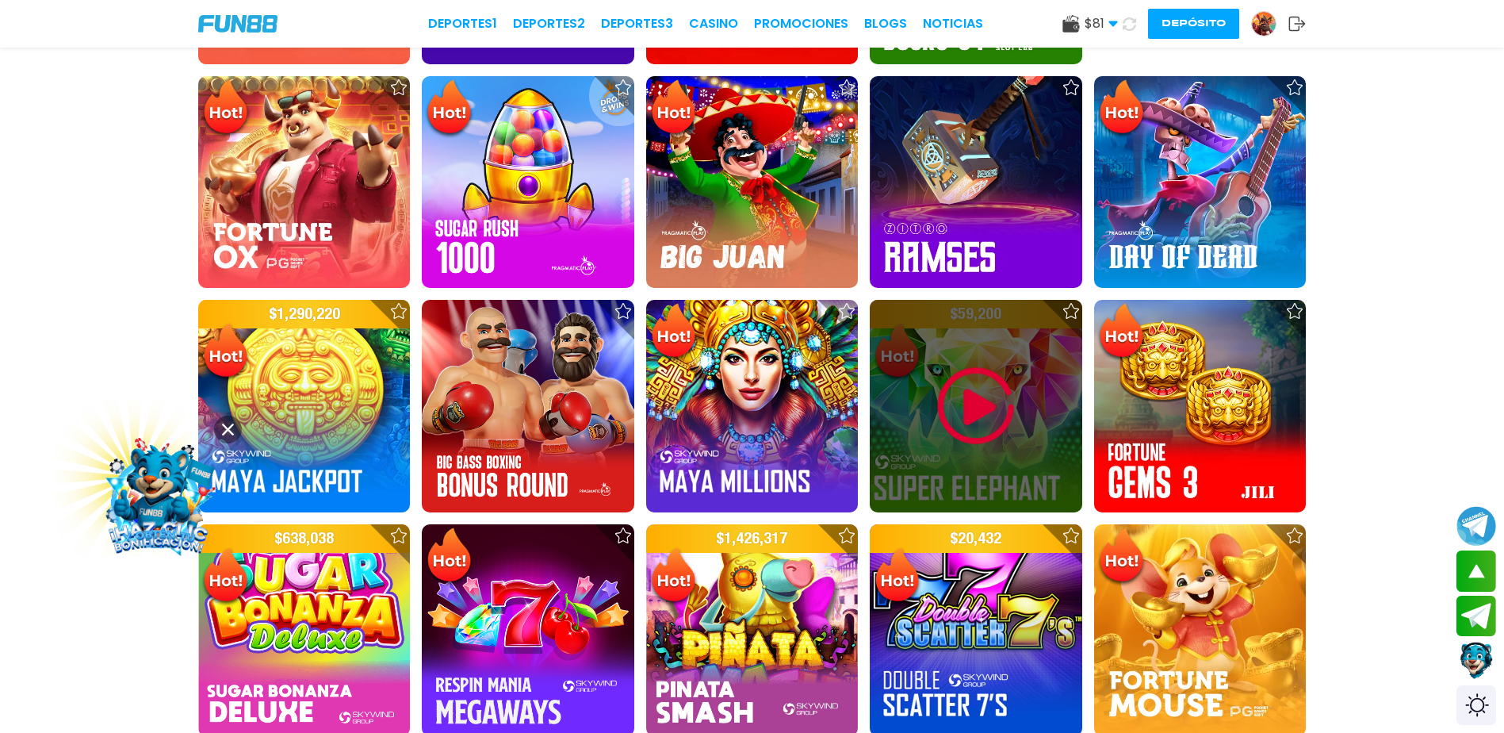
click at [960, 397] on img at bounding box center [976, 405] width 95 height 95
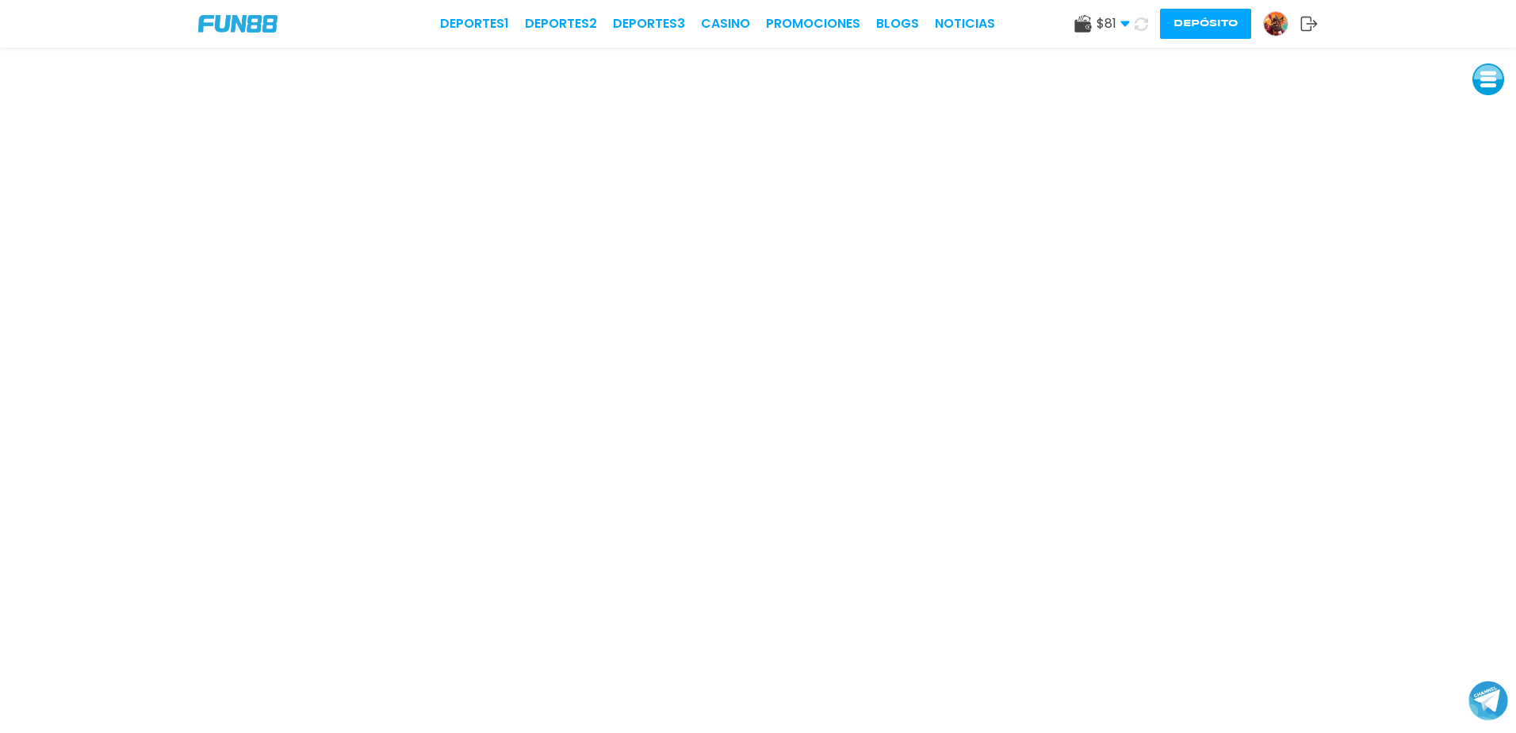
click at [1129, 21] on icon at bounding box center [1125, 24] width 10 height 10
click at [1140, 25] on icon at bounding box center [1141, 23] width 13 height 13
click at [735, 31] on link "CASINO" at bounding box center [725, 23] width 49 height 19
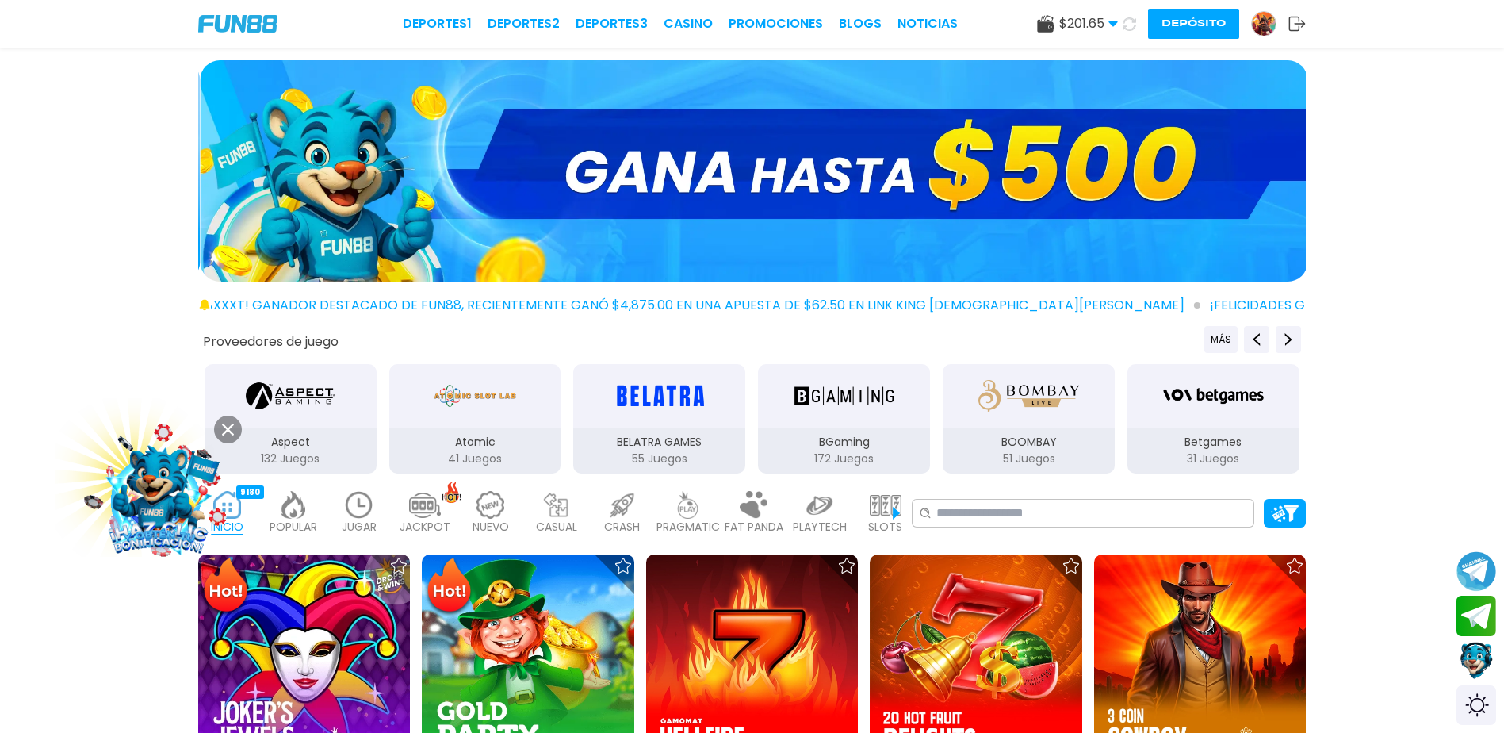
scroll to position [53, 0]
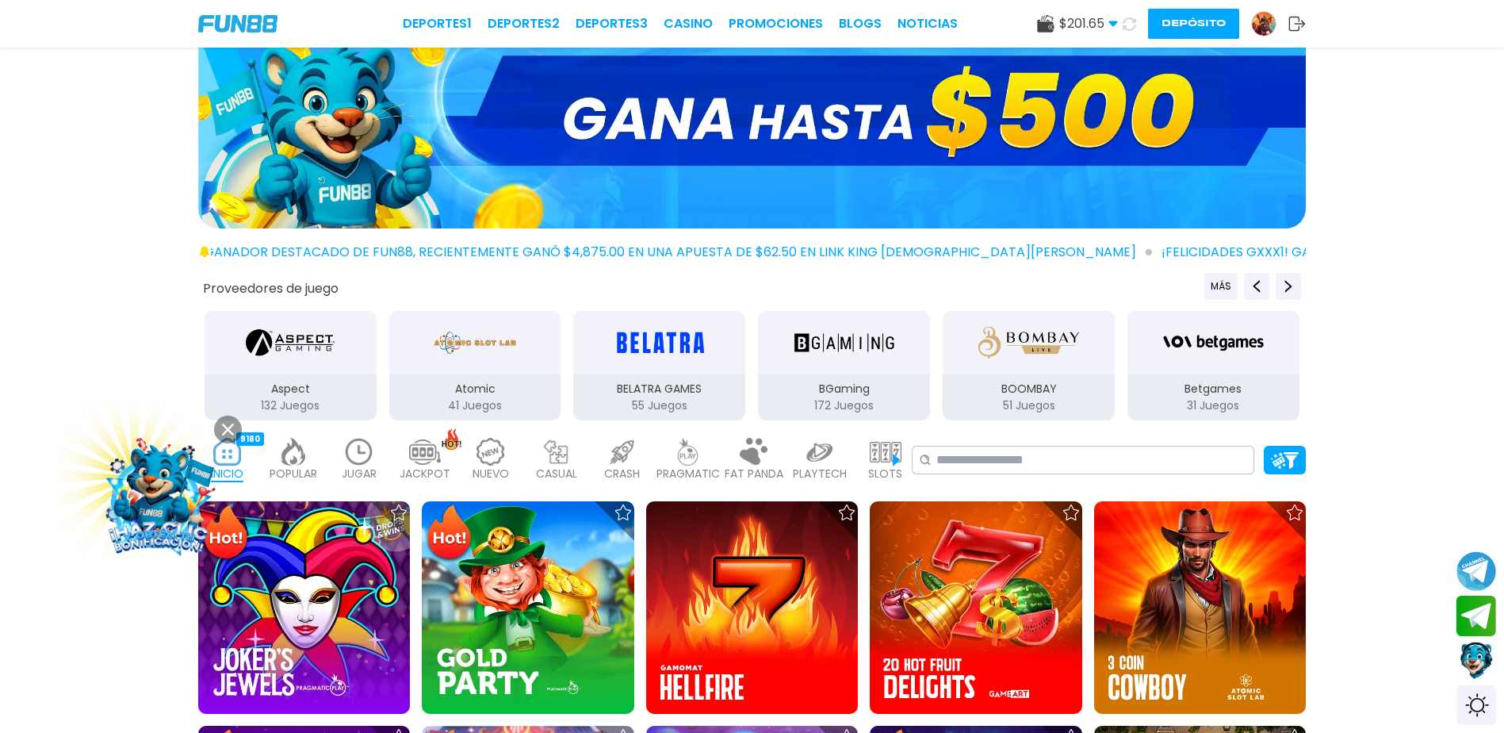
click at [357, 456] on img at bounding box center [359, 452] width 32 height 28
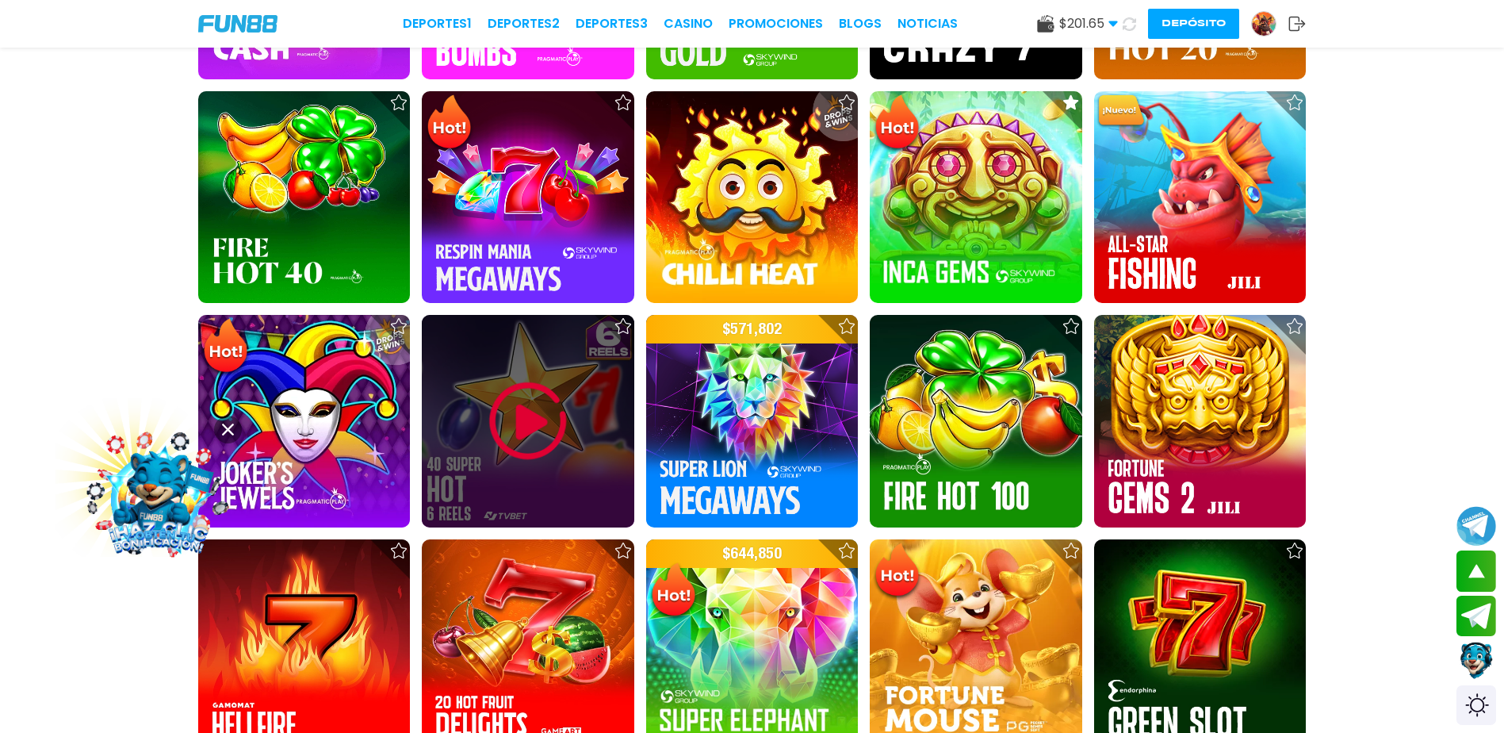
scroll to position [740, 0]
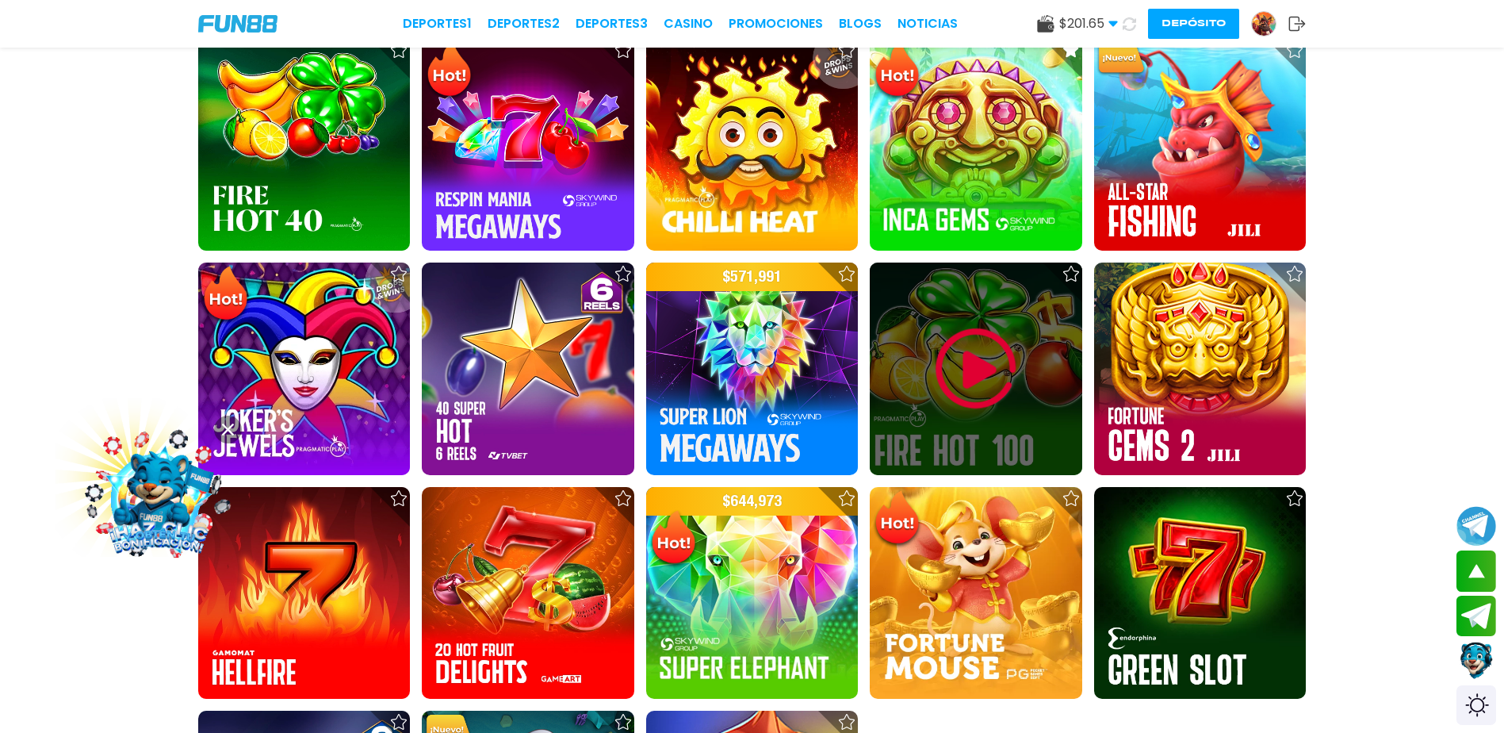
click at [964, 373] on img at bounding box center [976, 368] width 95 height 95
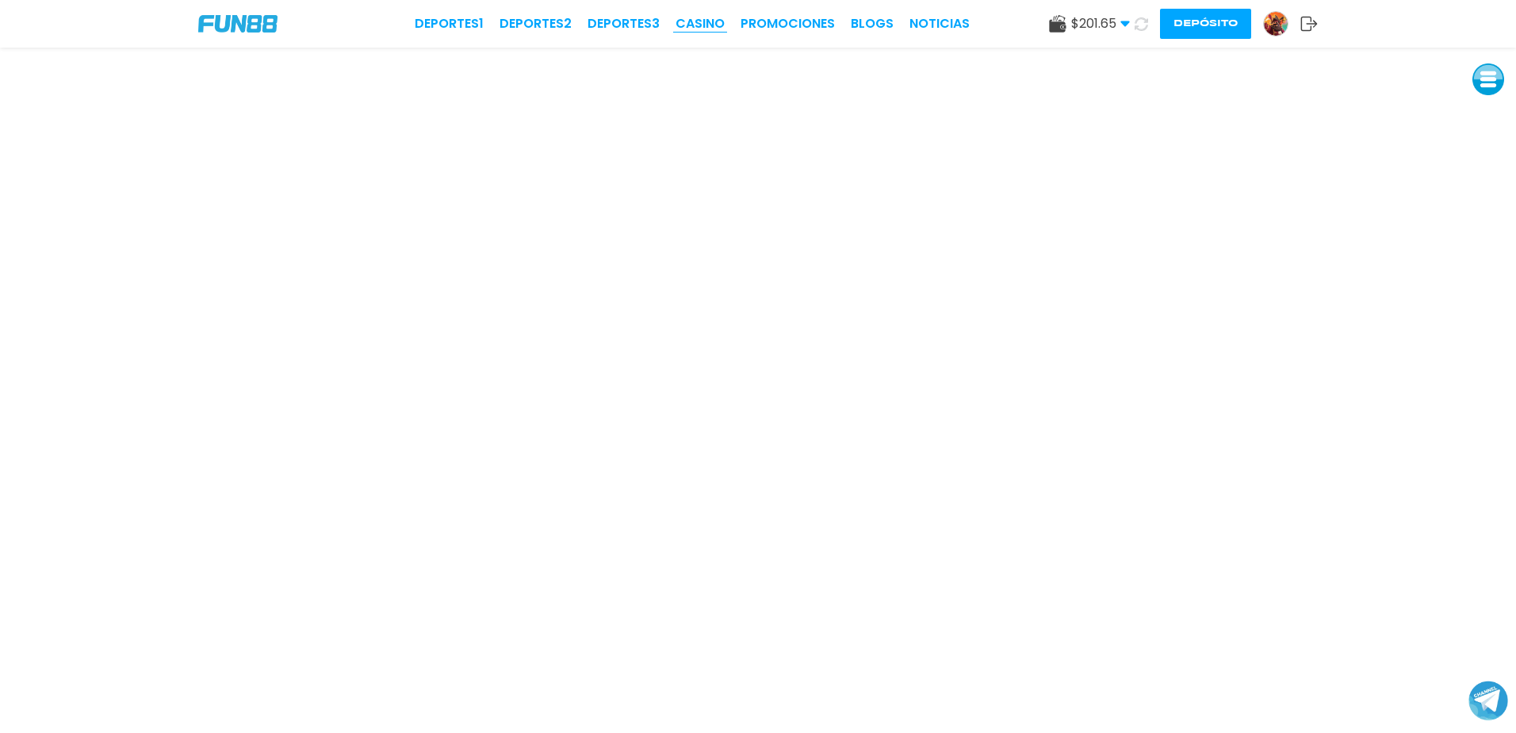
click at [699, 15] on link "CASINO" at bounding box center [700, 23] width 49 height 19
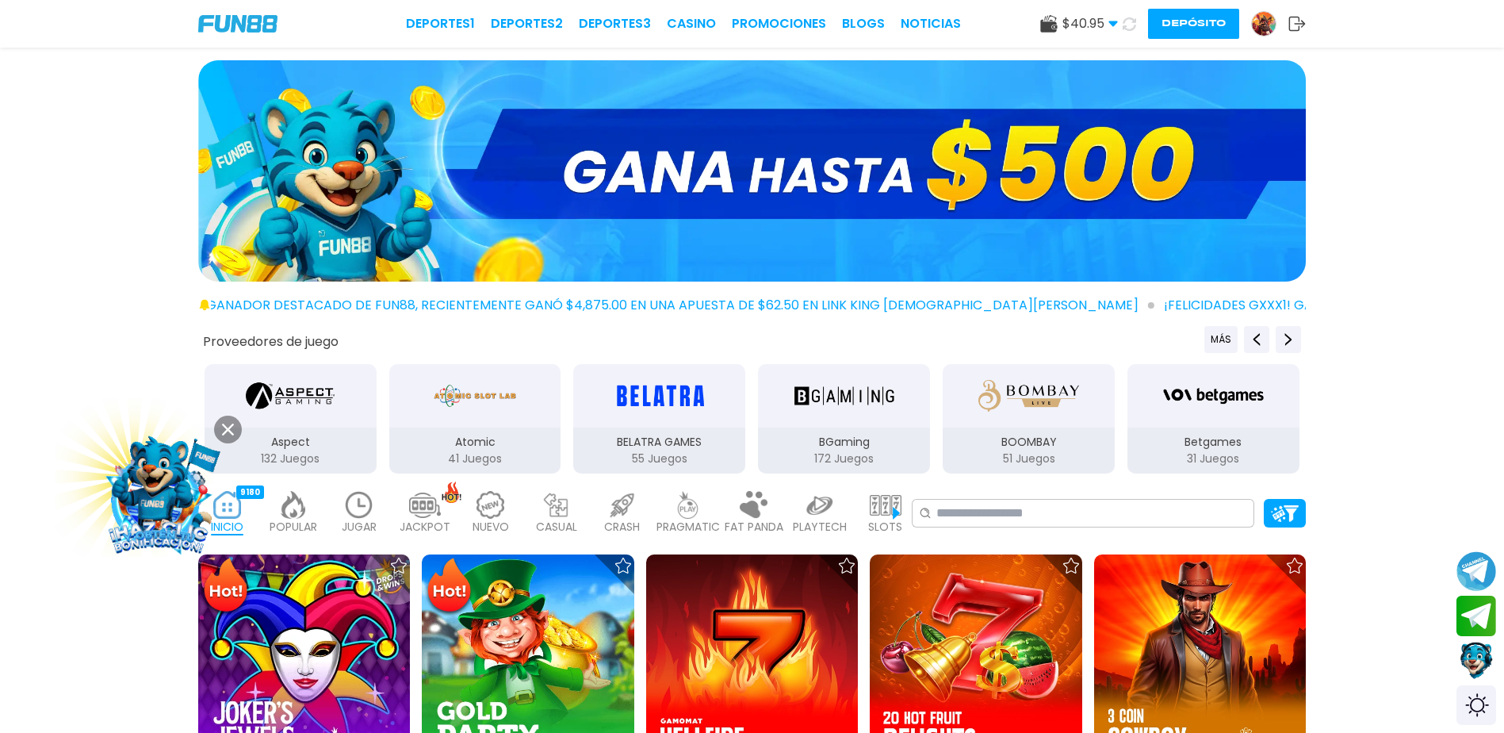
drag, startPoint x: 361, startPoint y: 513, endPoint x: 366, endPoint y: 504, distance: 11.0
click at [361, 512] on img at bounding box center [359, 505] width 32 height 28
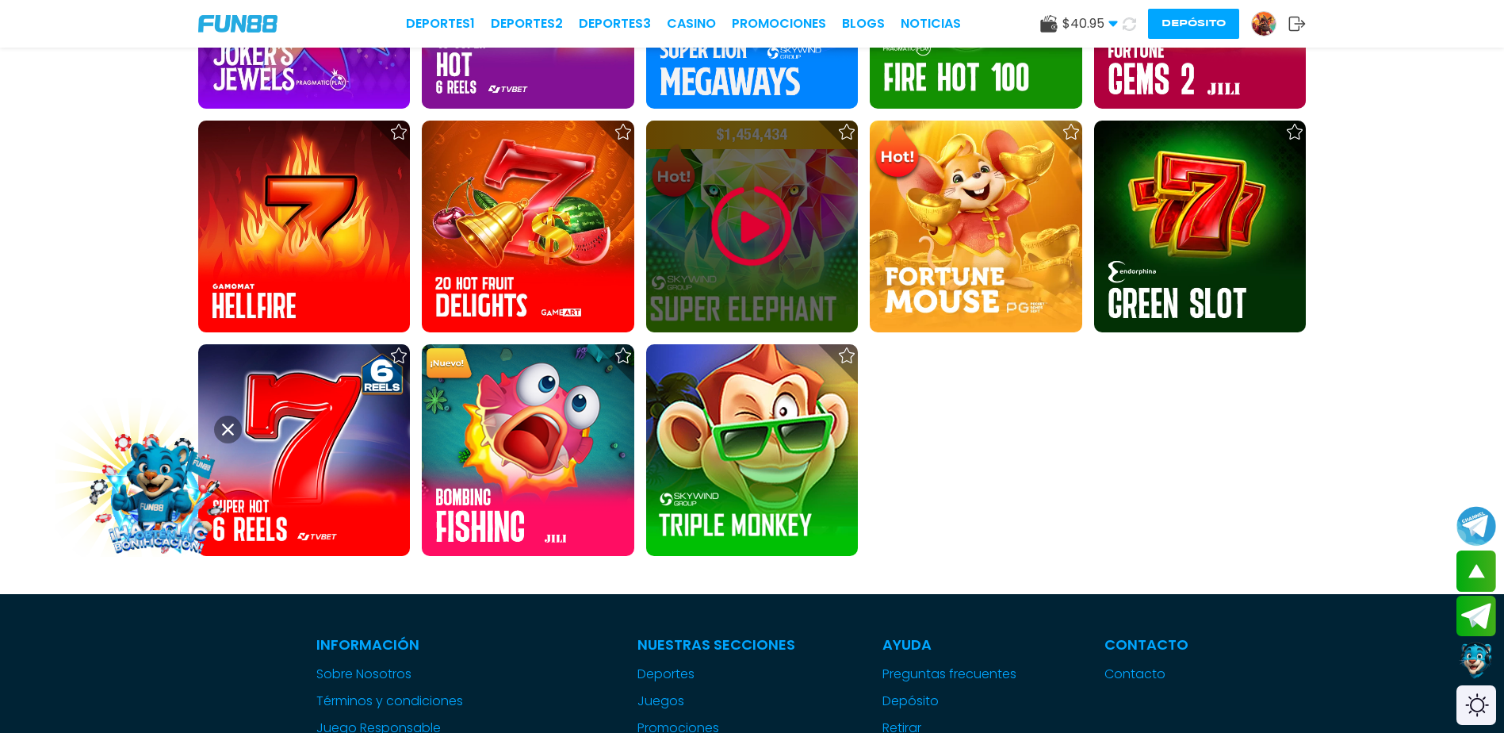
scroll to position [1110, 0]
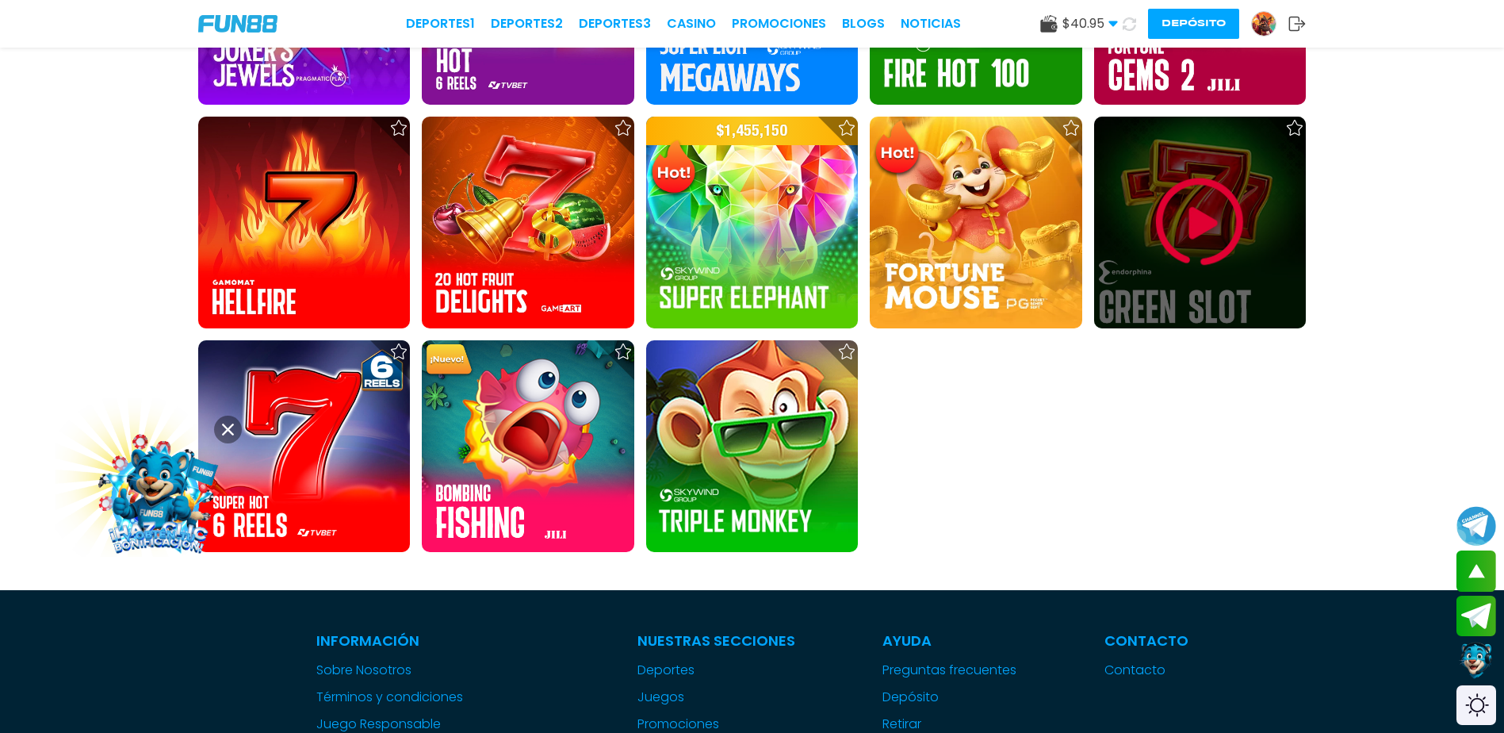
click at [1188, 222] on img at bounding box center [1199, 221] width 95 height 95
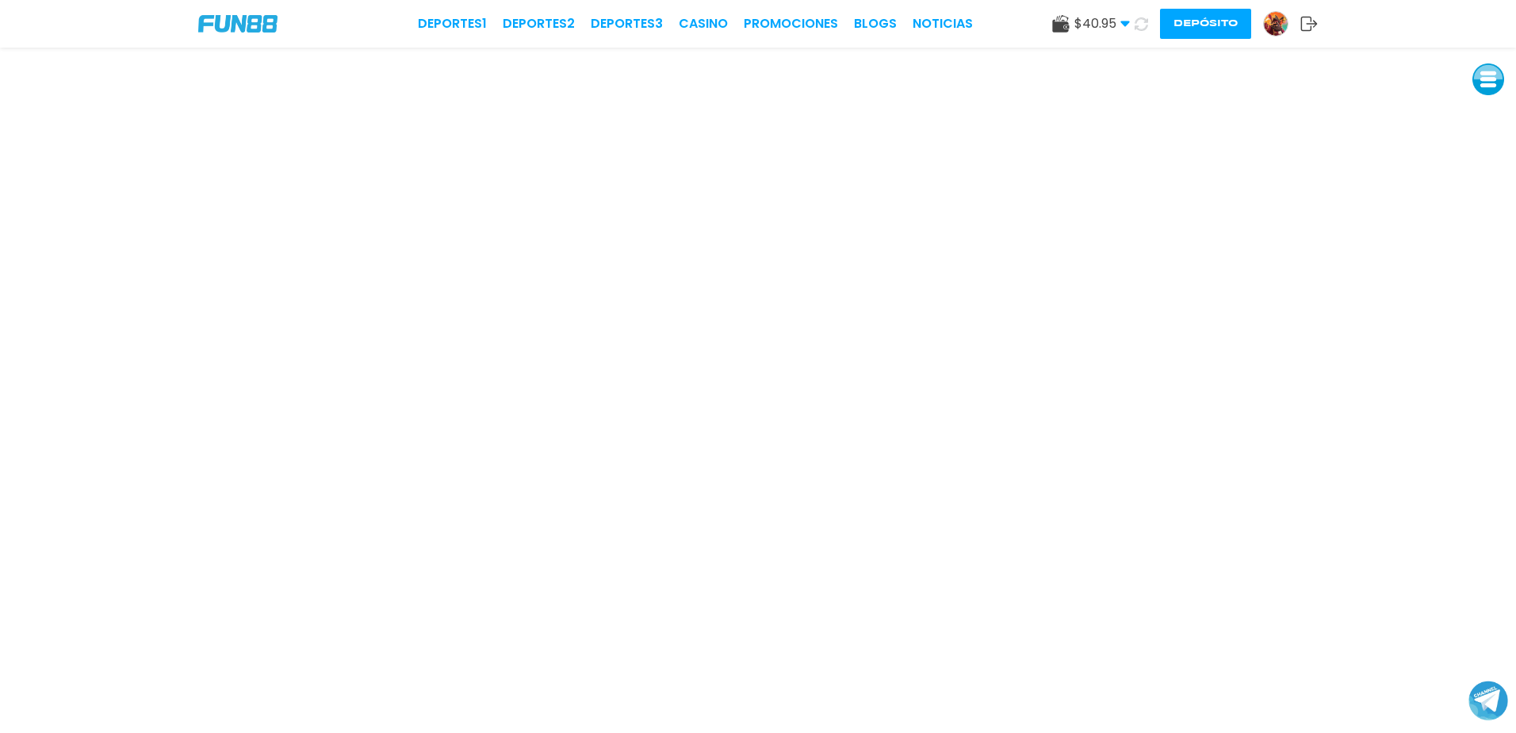
click at [1214, 29] on button "Depósito" at bounding box center [1205, 24] width 91 height 30
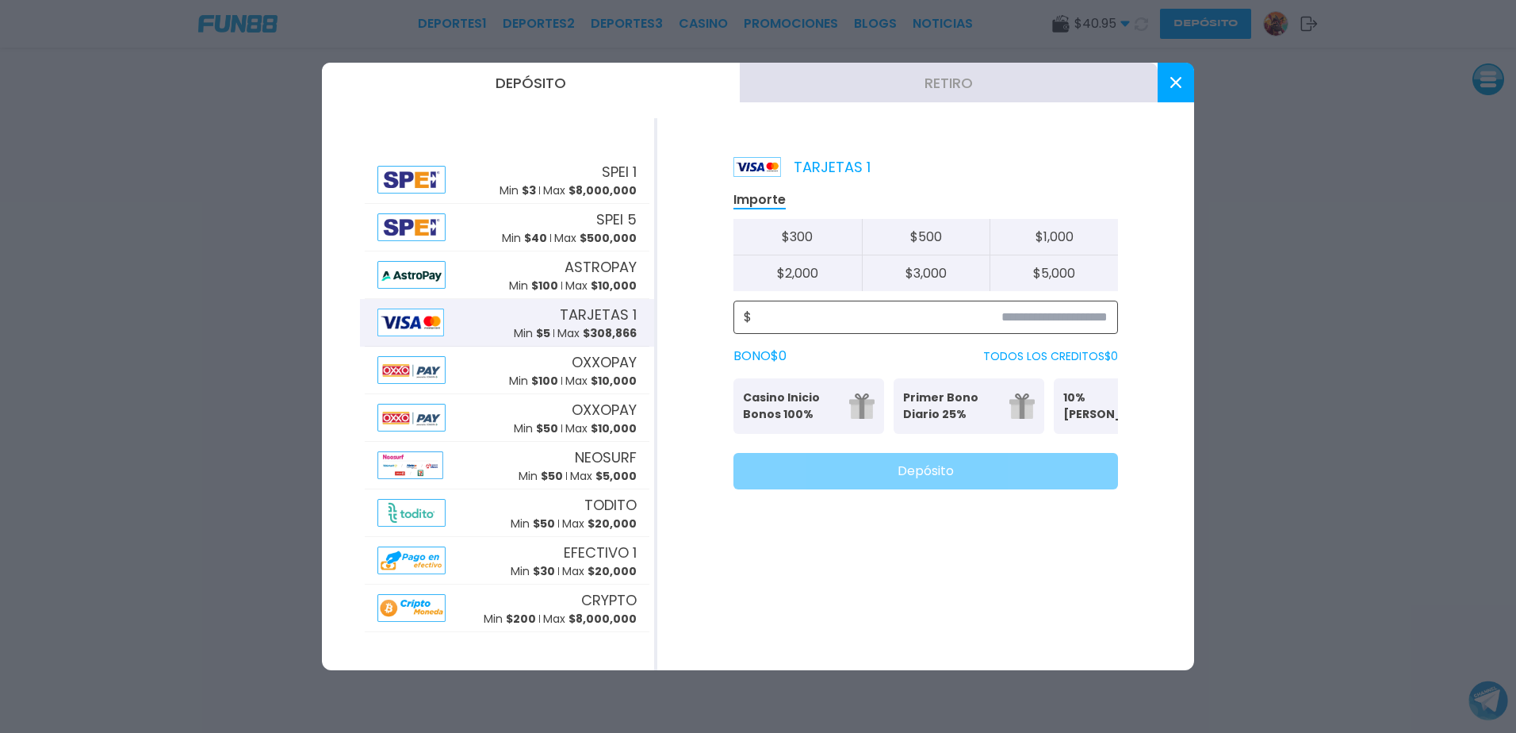
click at [914, 324] on input at bounding box center [930, 317] width 356 height 19
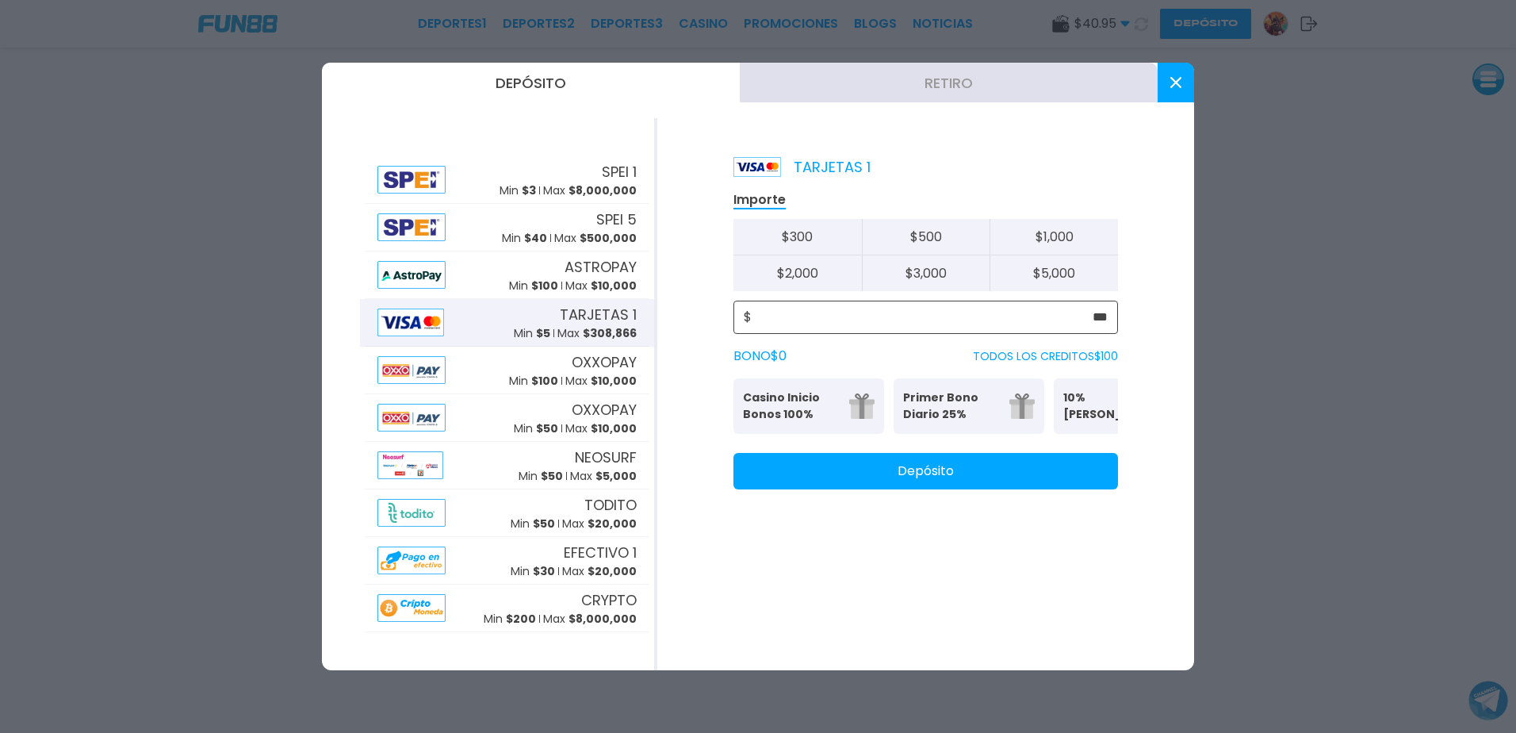
type input "***"
click at [914, 489] on button "Depósito" at bounding box center [926, 471] width 385 height 36
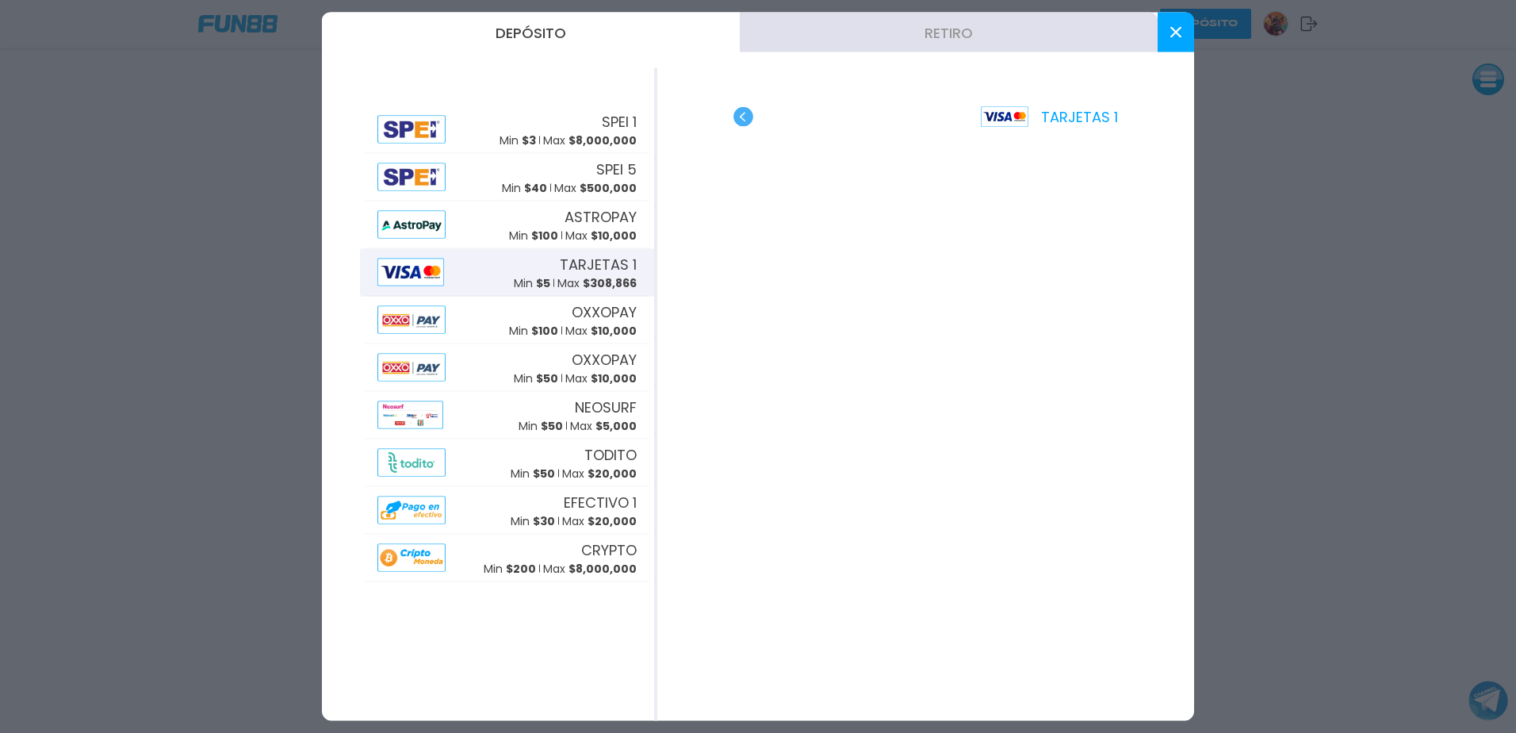
click at [1178, 23] on button at bounding box center [1176, 33] width 36 height 40
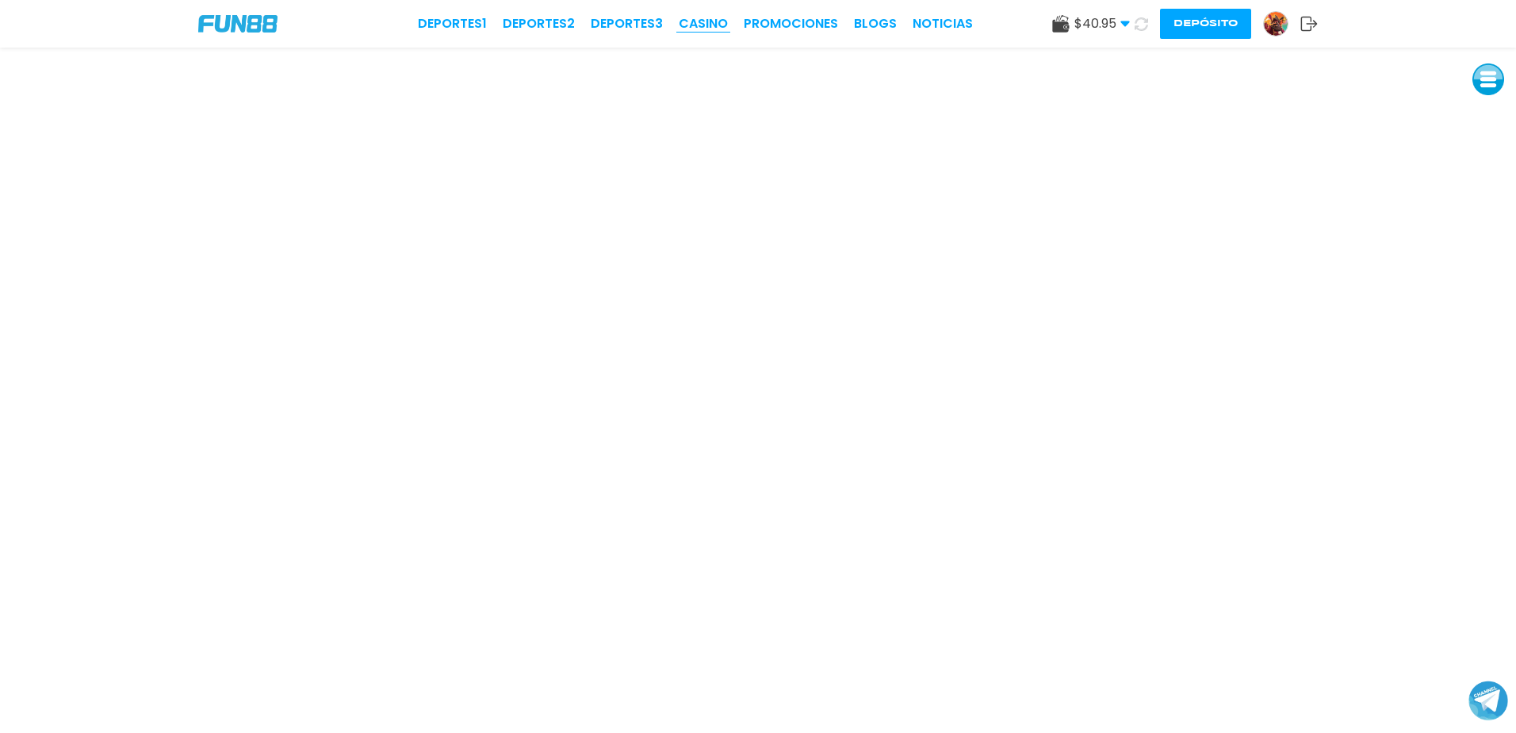
click at [699, 28] on link "CASINO" at bounding box center [703, 23] width 49 height 19
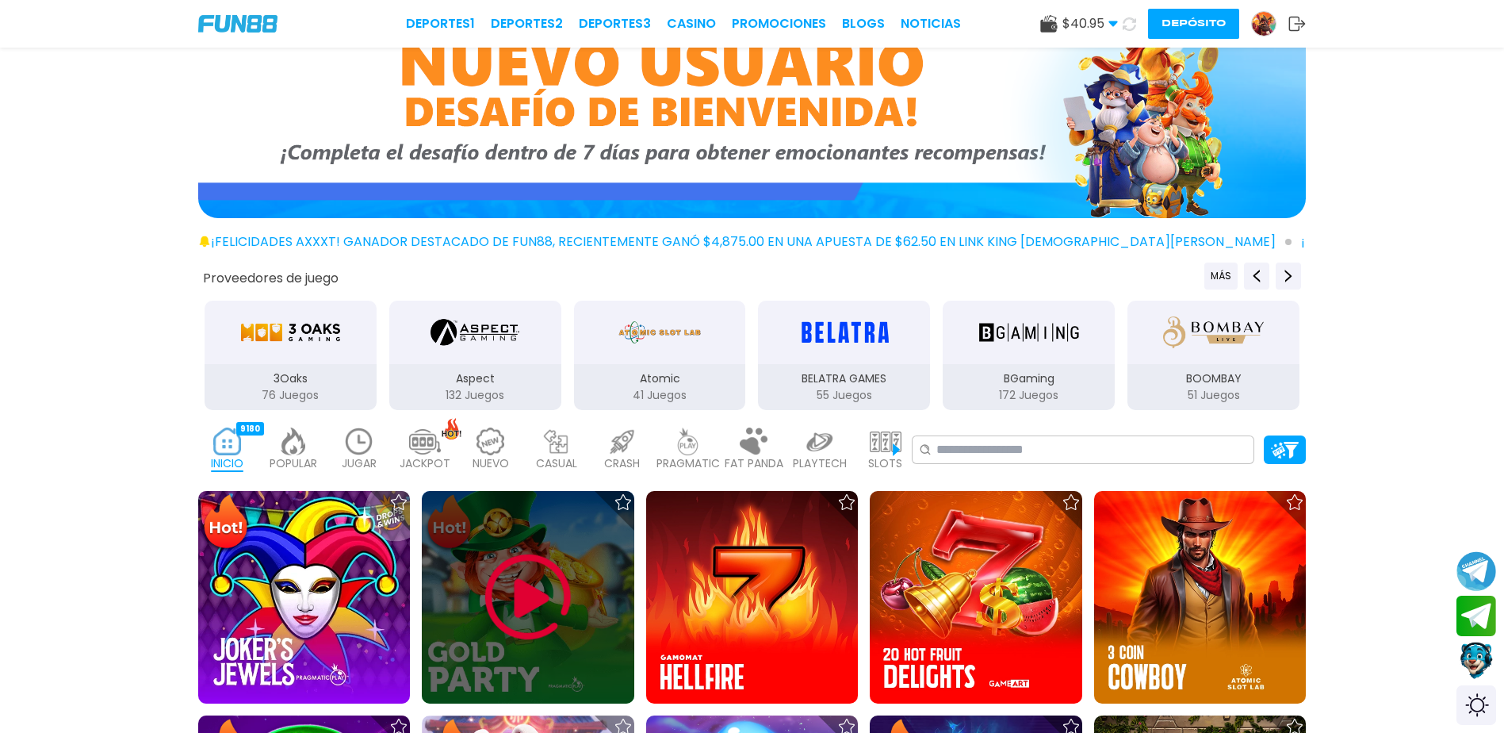
scroll to position [105, 0]
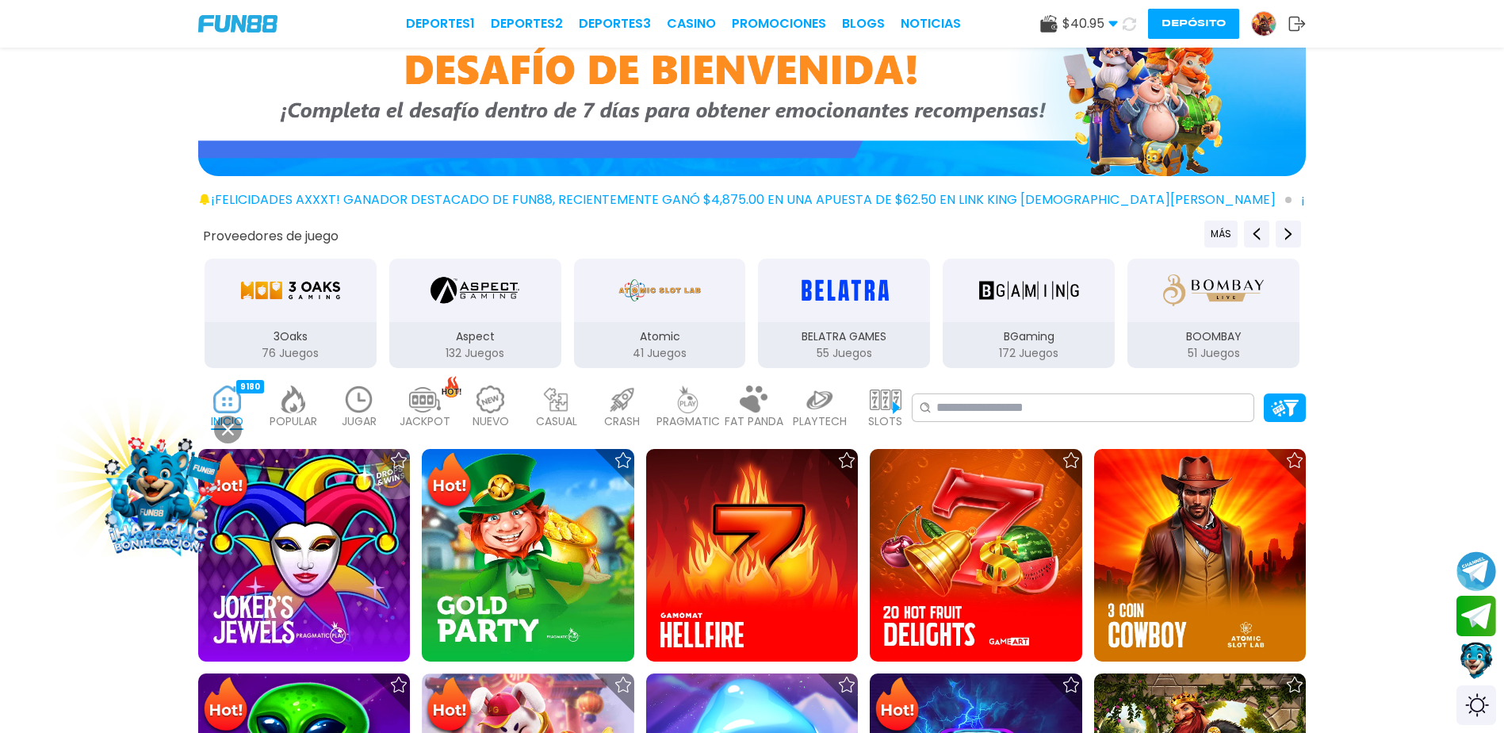
click at [362, 400] on img at bounding box center [359, 399] width 32 height 28
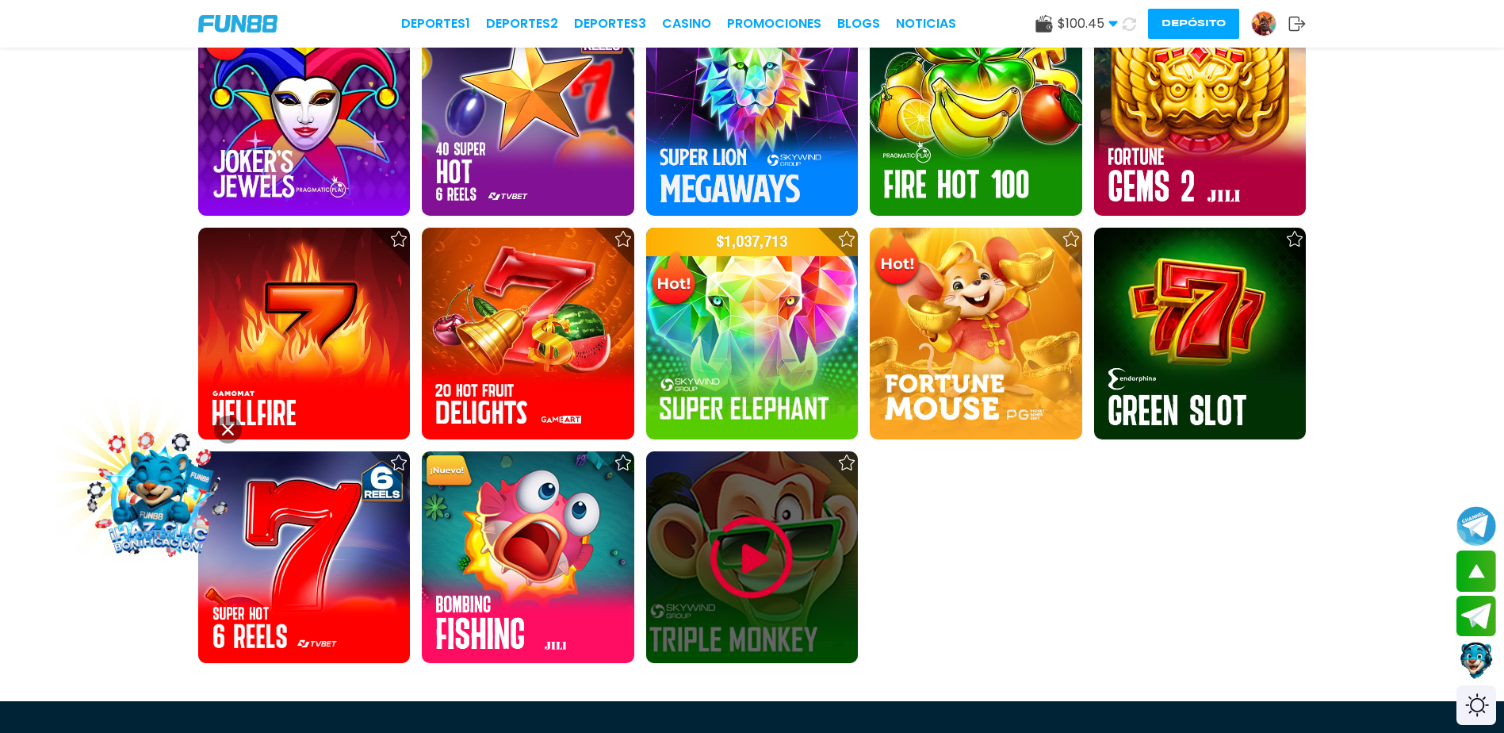
scroll to position [1005, 0]
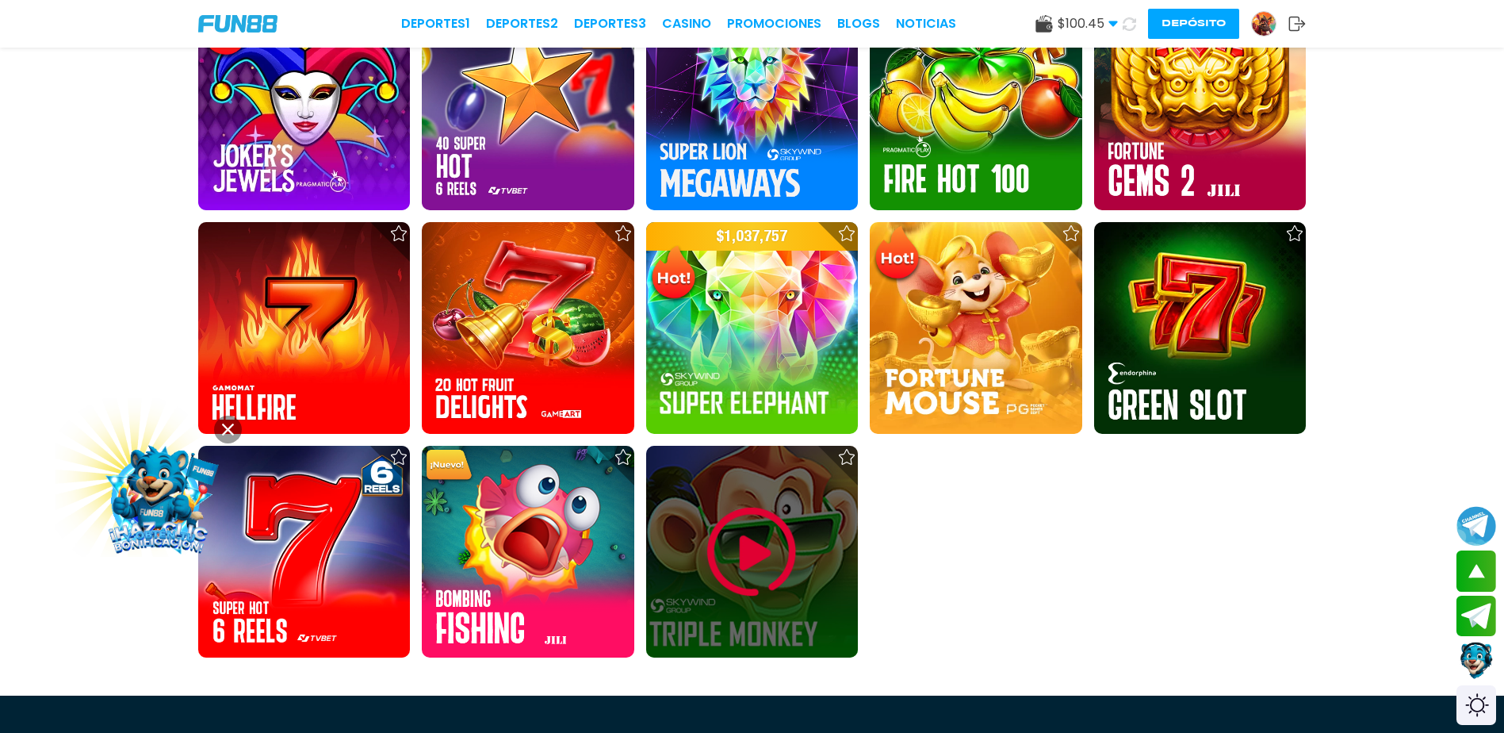
click at [745, 561] on img at bounding box center [751, 551] width 95 height 95
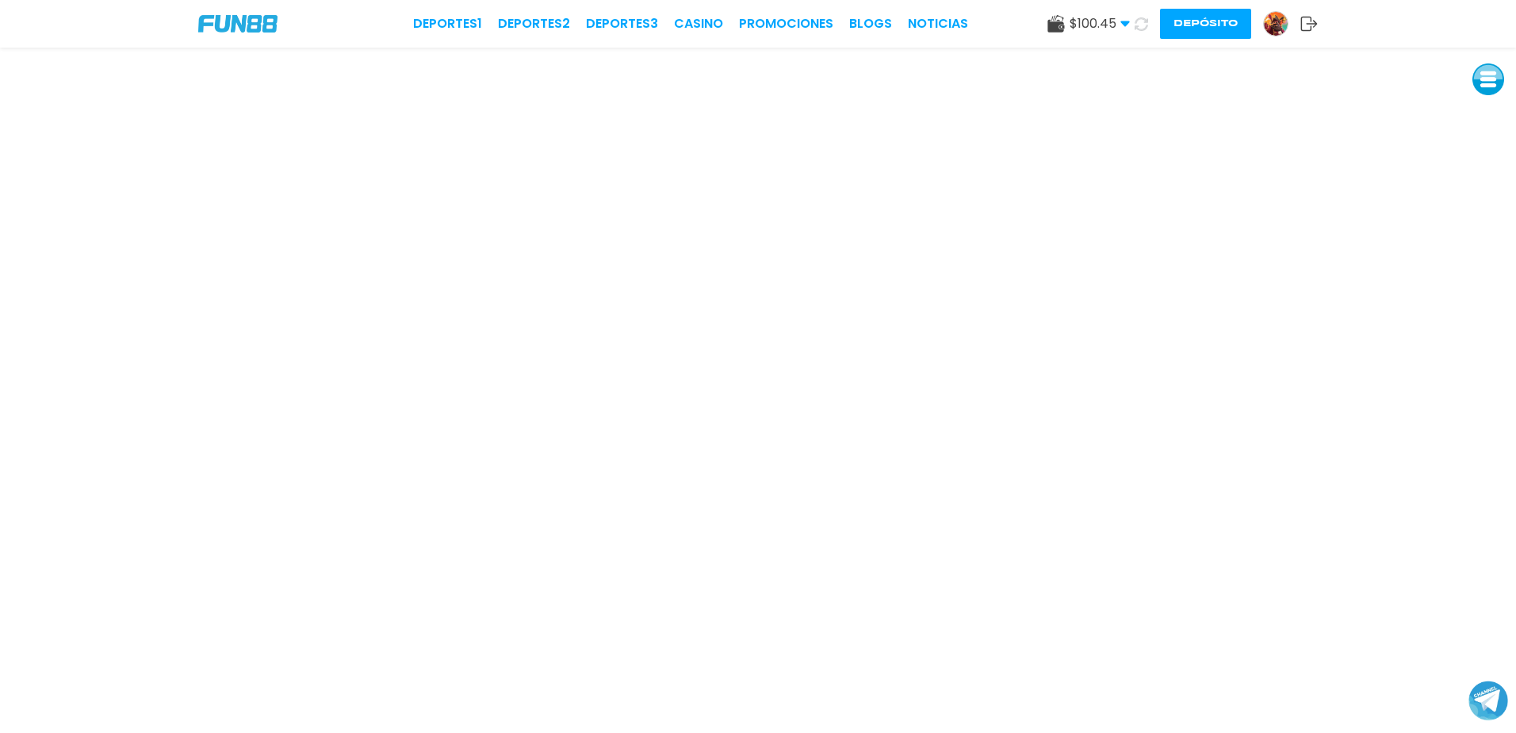
click at [1140, 14] on button at bounding box center [1142, 24] width 29 height 29
click at [1199, 29] on button "Depósito" at bounding box center [1205, 24] width 91 height 30
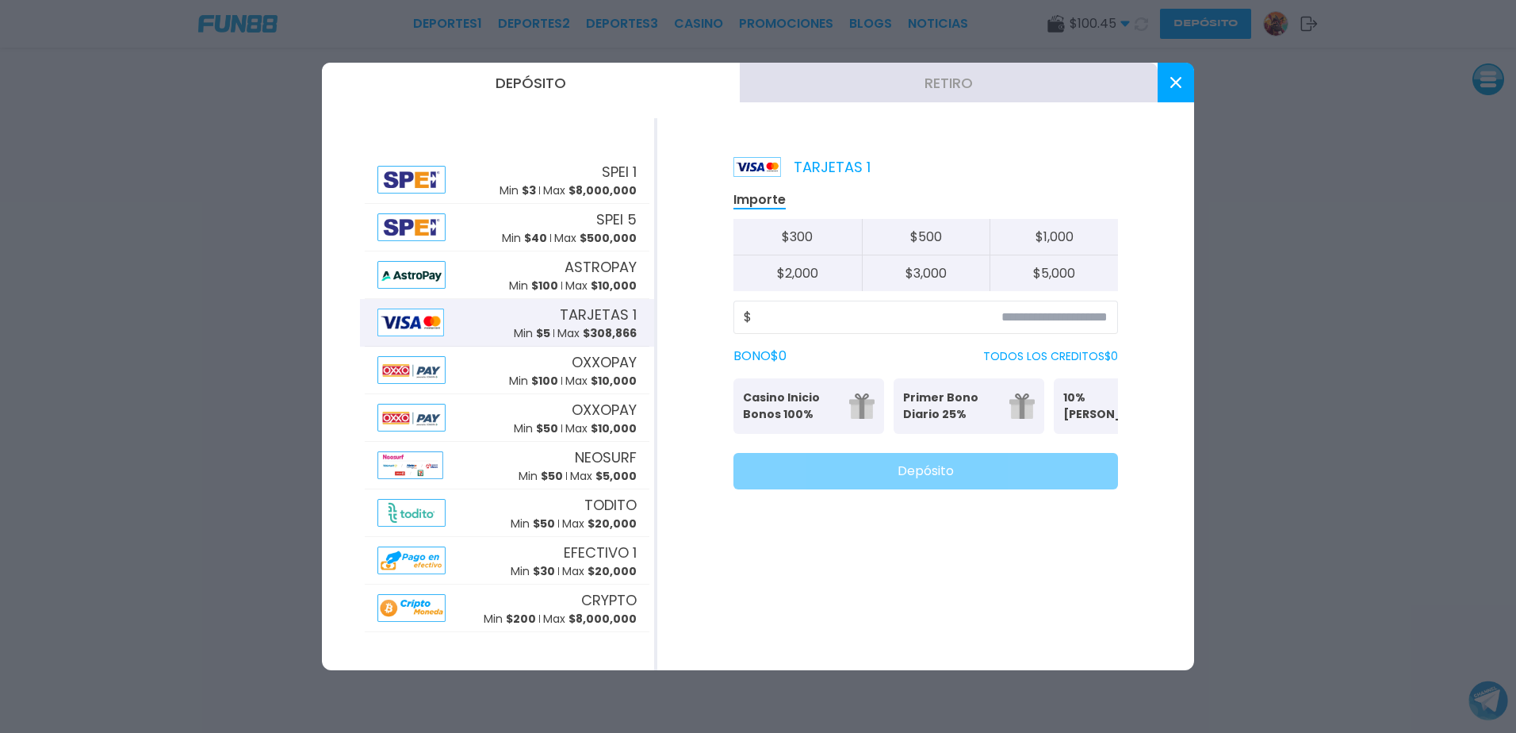
click at [1180, 82] on icon at bounding box center [1175, 82] width 11 height 11
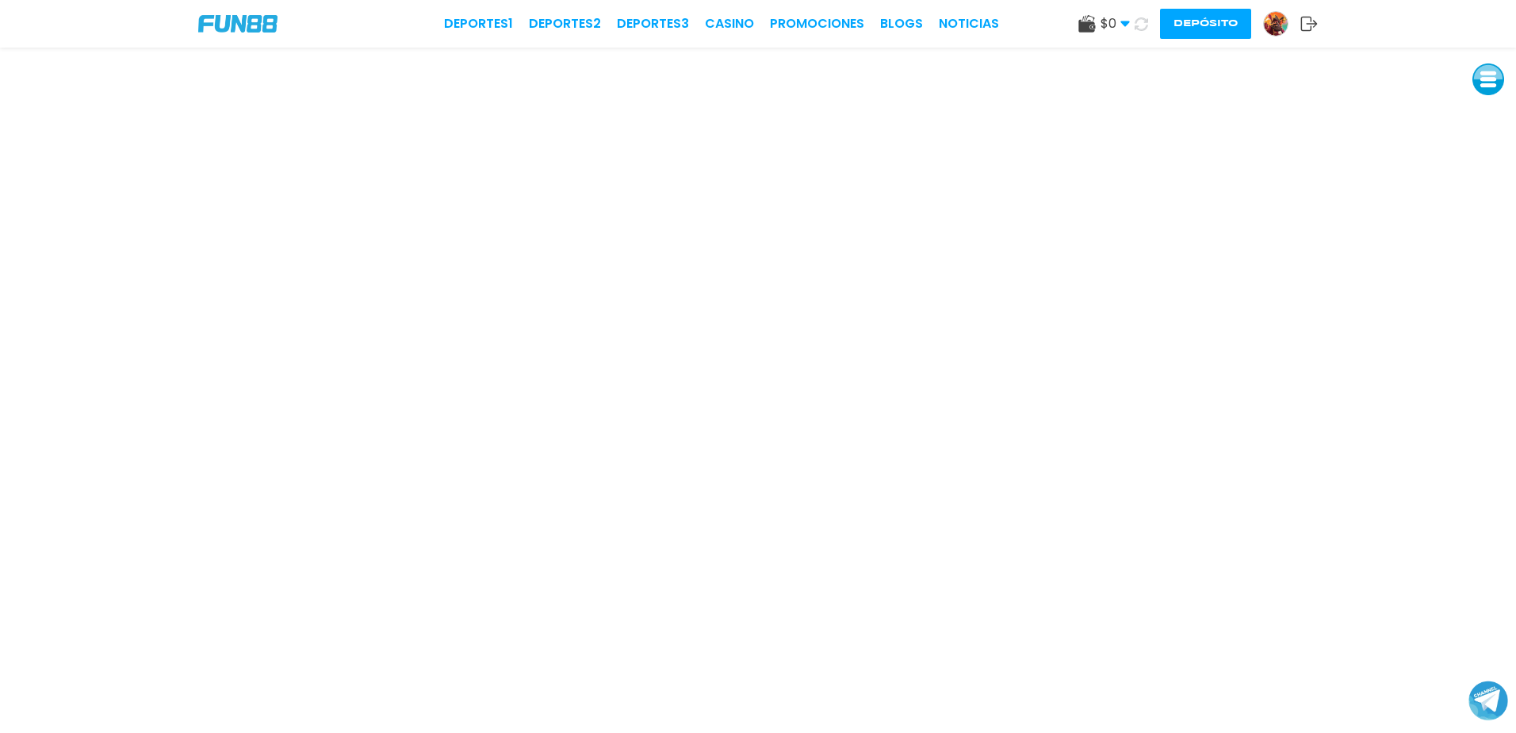
click at [1270, 21] on img at bounding box center [1276, 24] width 24 height 24
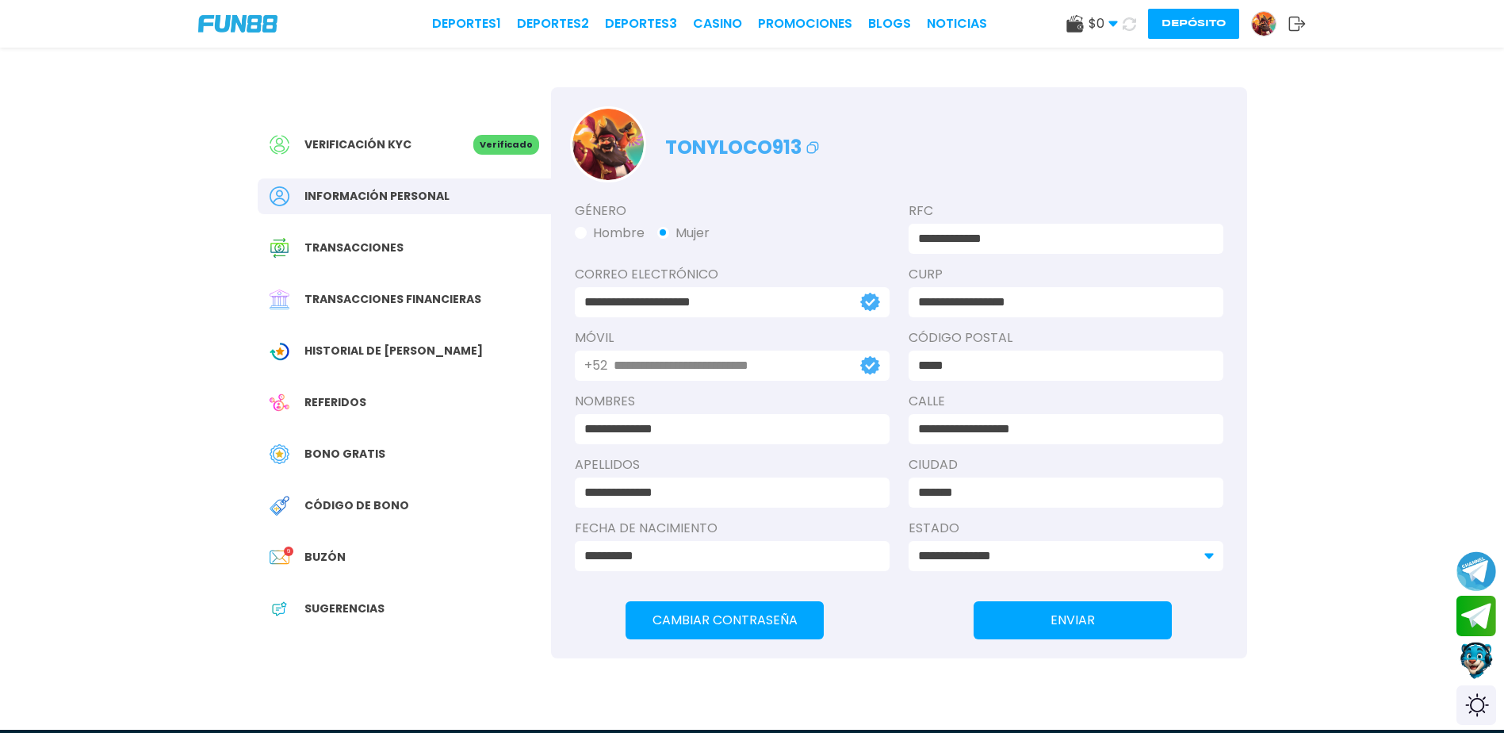
click at [349, 449] on span "Bono Gratis" at bounding box center [345, 454] width 81 height 17
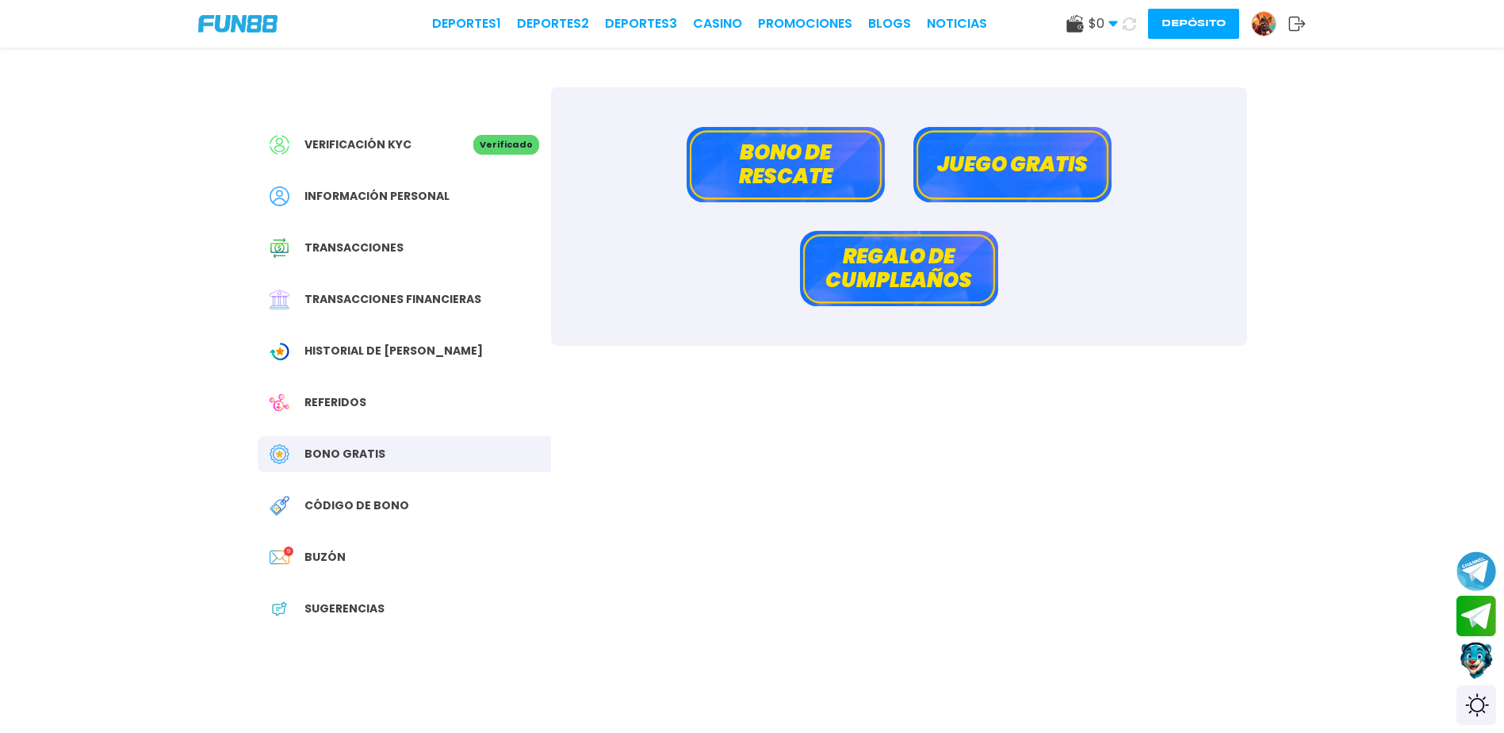
click at [794, 175] on button "Bono de rescate" at bounding box center [786, 164] width 198 height 75
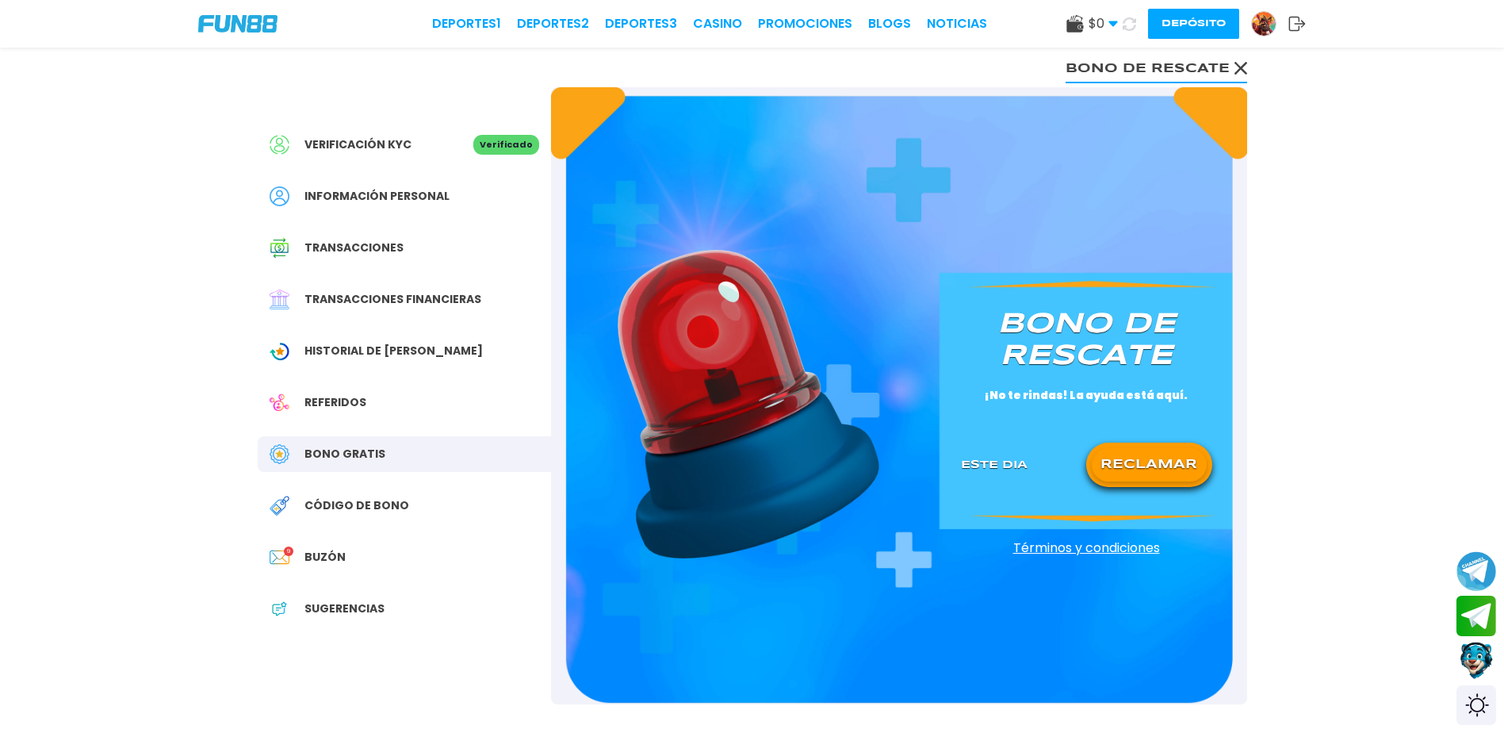
click at [1110, 458] on button "RECLAMAR" at bounding box center [1149, 464] width 115 height 33
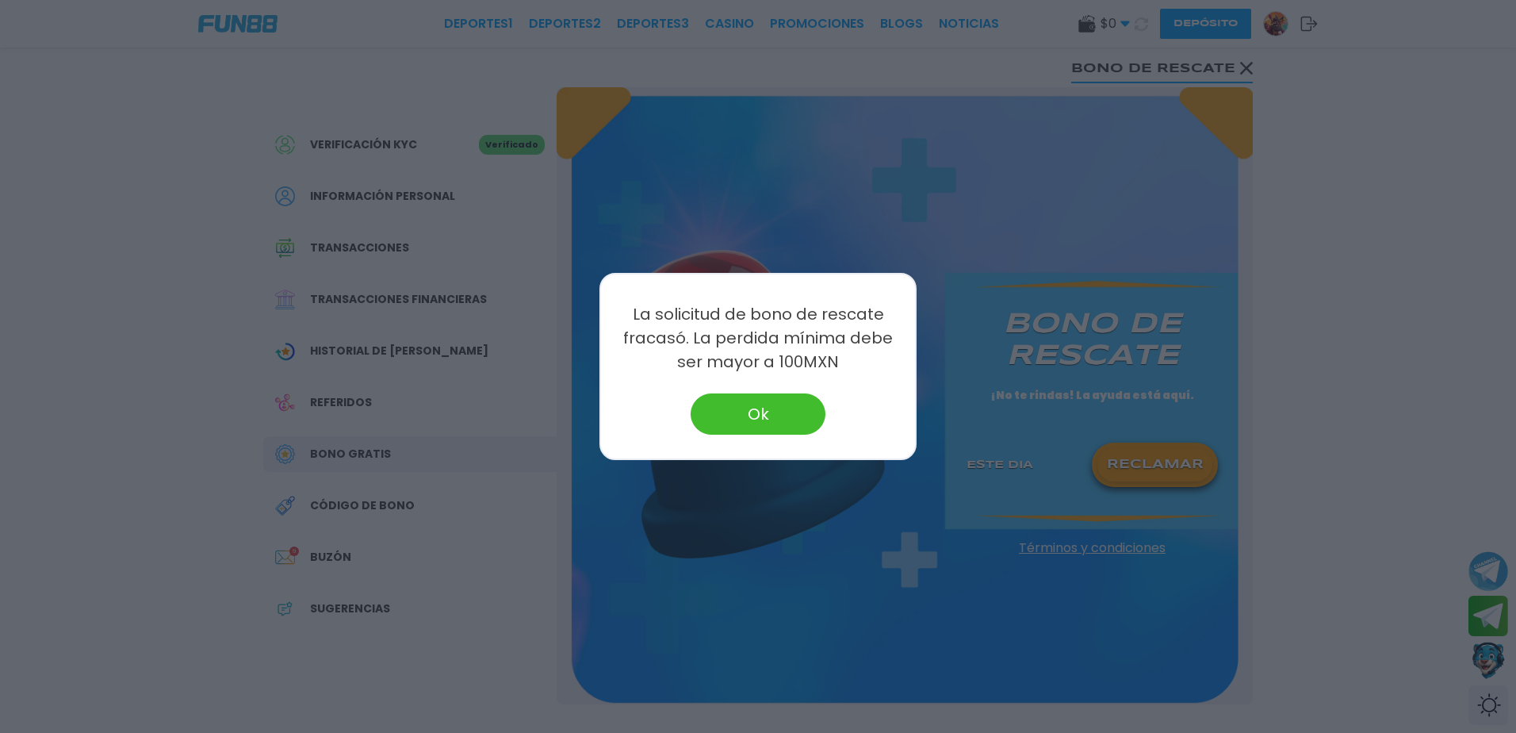
click at [758, 408] on button "Ok" at bounding box center [758, 413] width 135 height 41
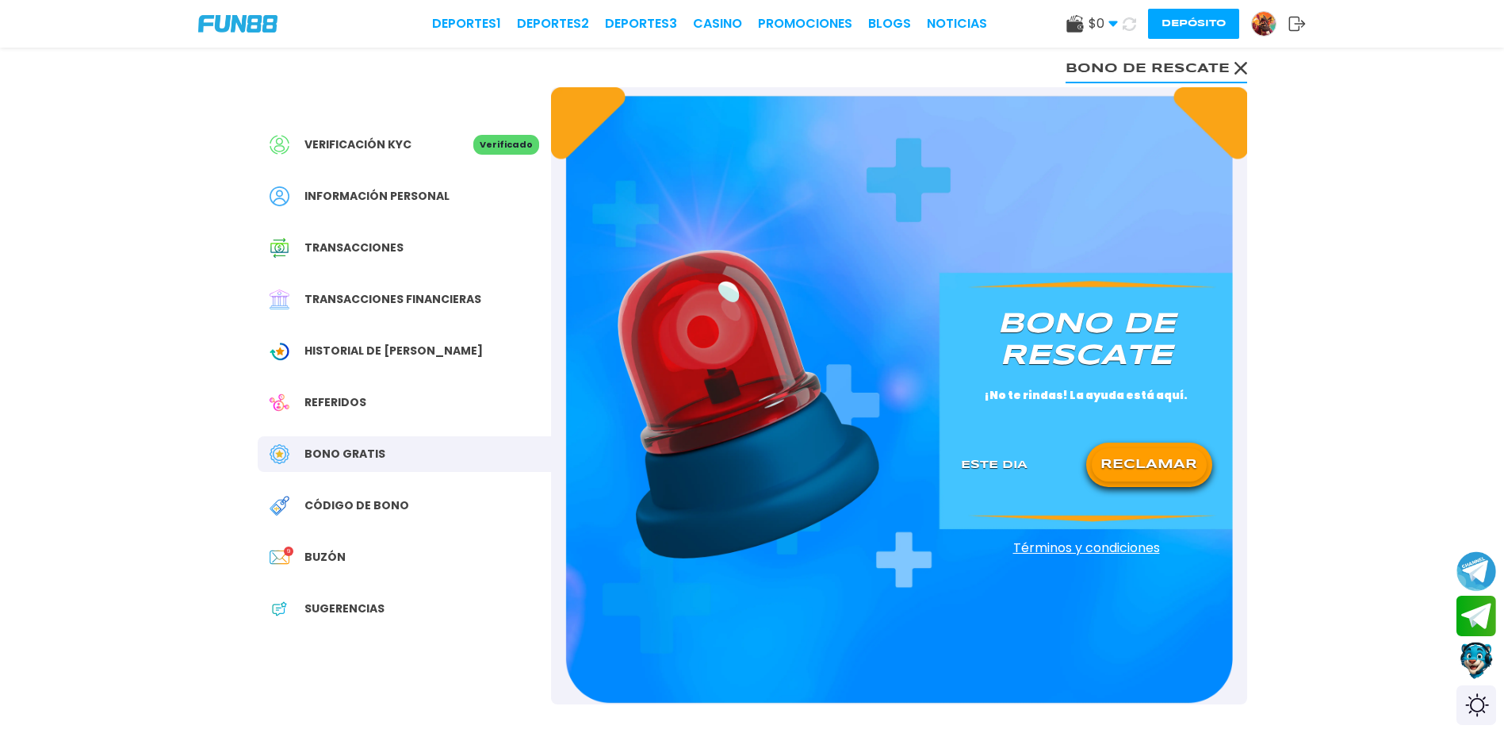
click at [1239, 67] on use at bounding box center [1240, 68] width 13 height 13
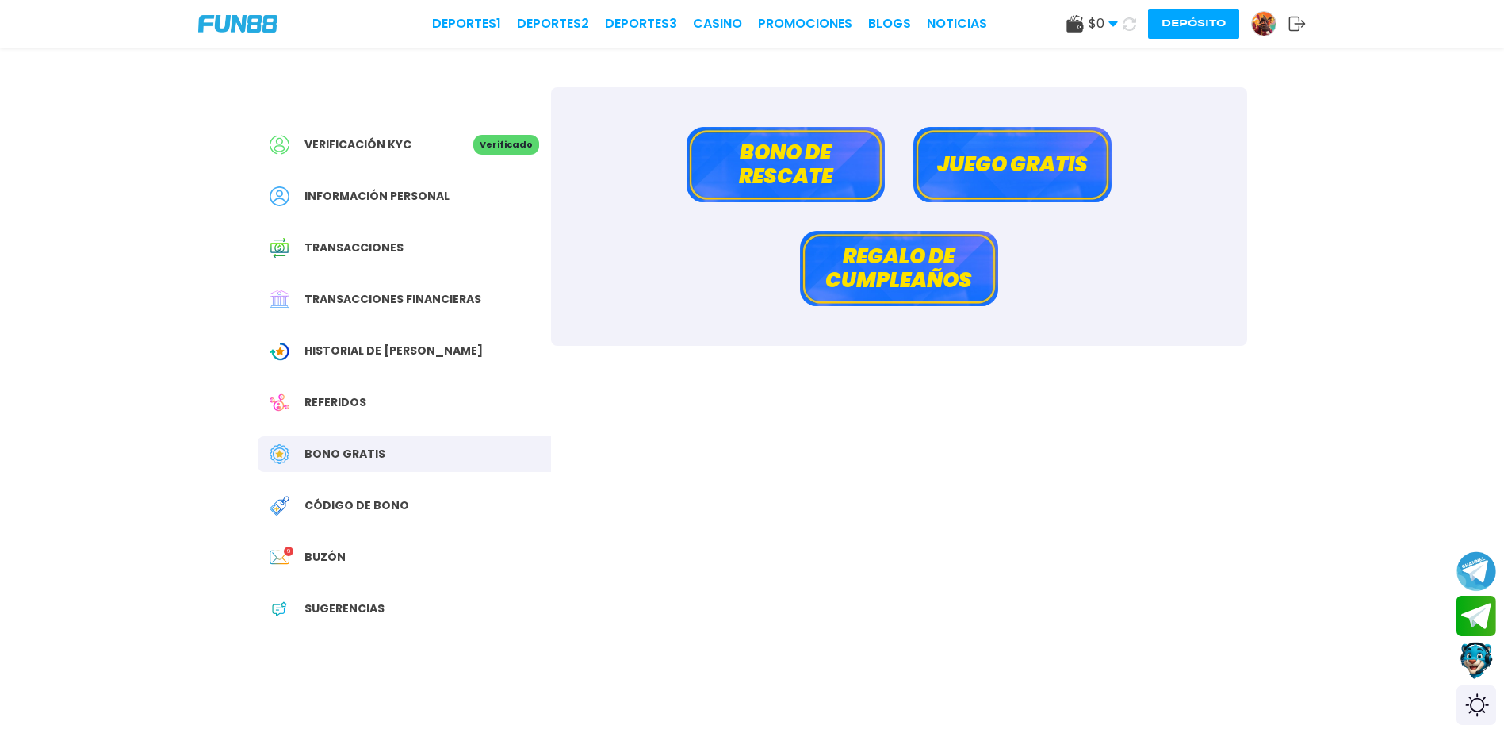
click at [726, 160] on button "Bono de rescate" at bounding box center [786, 164] width 198 height 75
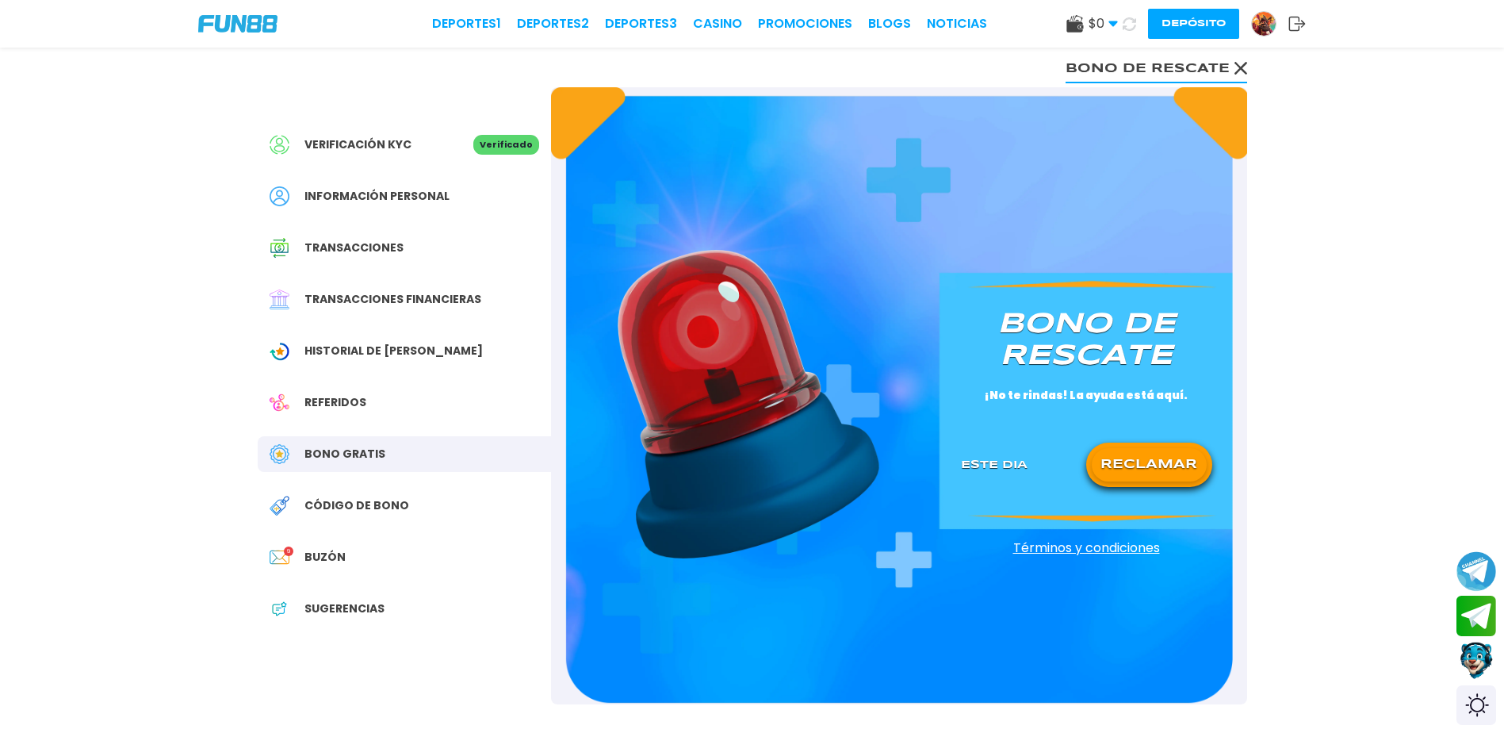
click at [1239, 71] on use at bounding box center [1240, 68] width 13 height 13
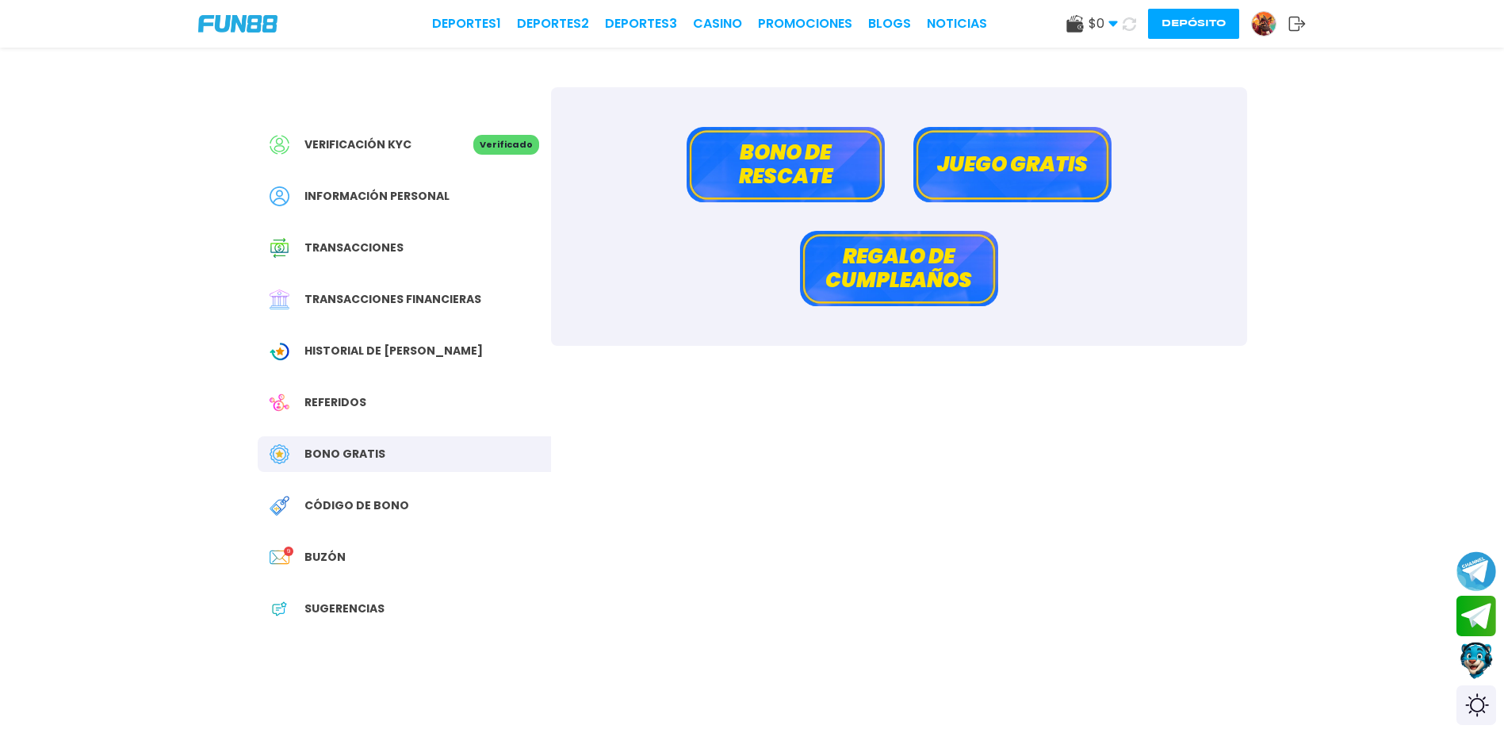
drag, startPoint x: 1198, startPoint y: 17, endPoint x: 1202, endPoint y: 25, distance: 8.9
click at [1201, 22] on button "Depósito" at bounding box center [1193, 24] width 91 height 30
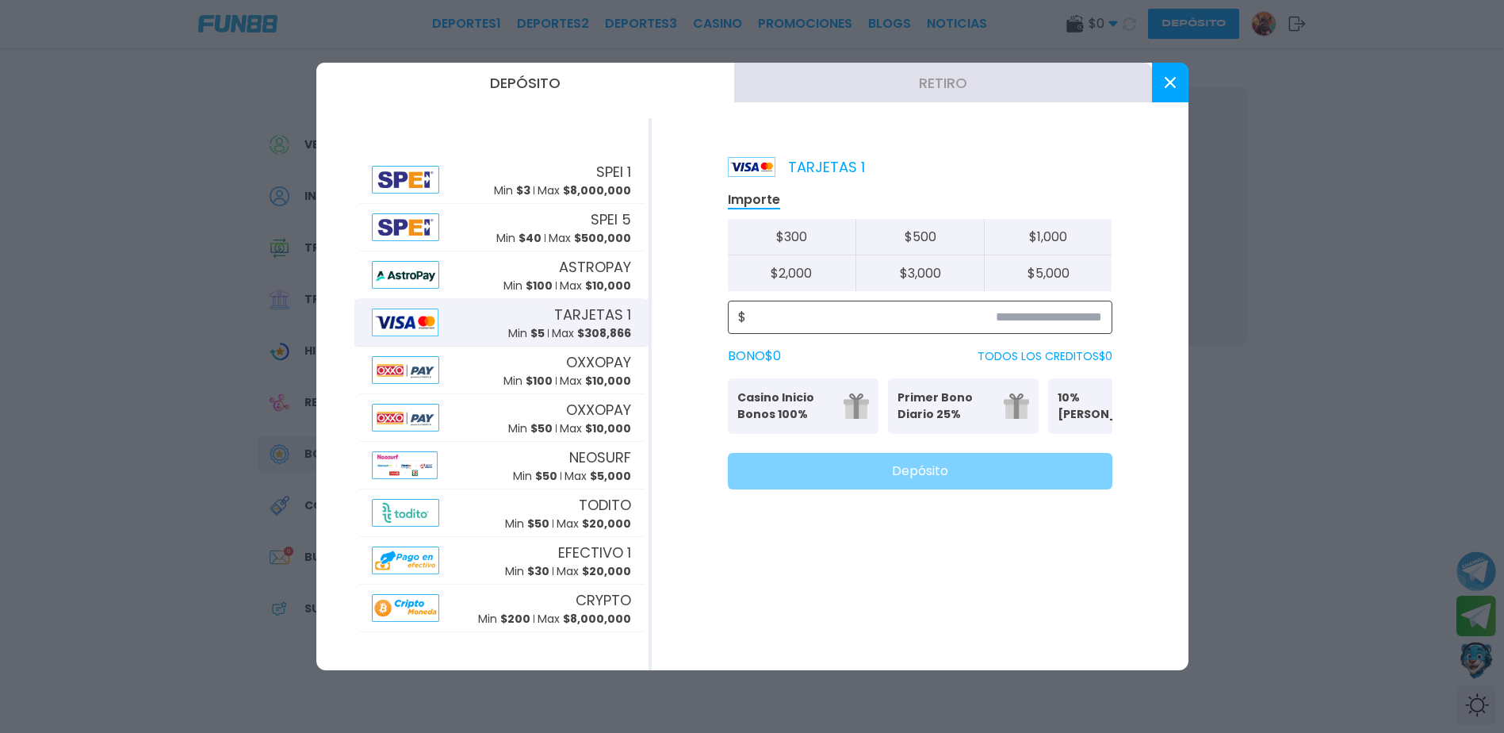
click at [994, 315] on input at bounding box center [924, 317] width 356 height 19
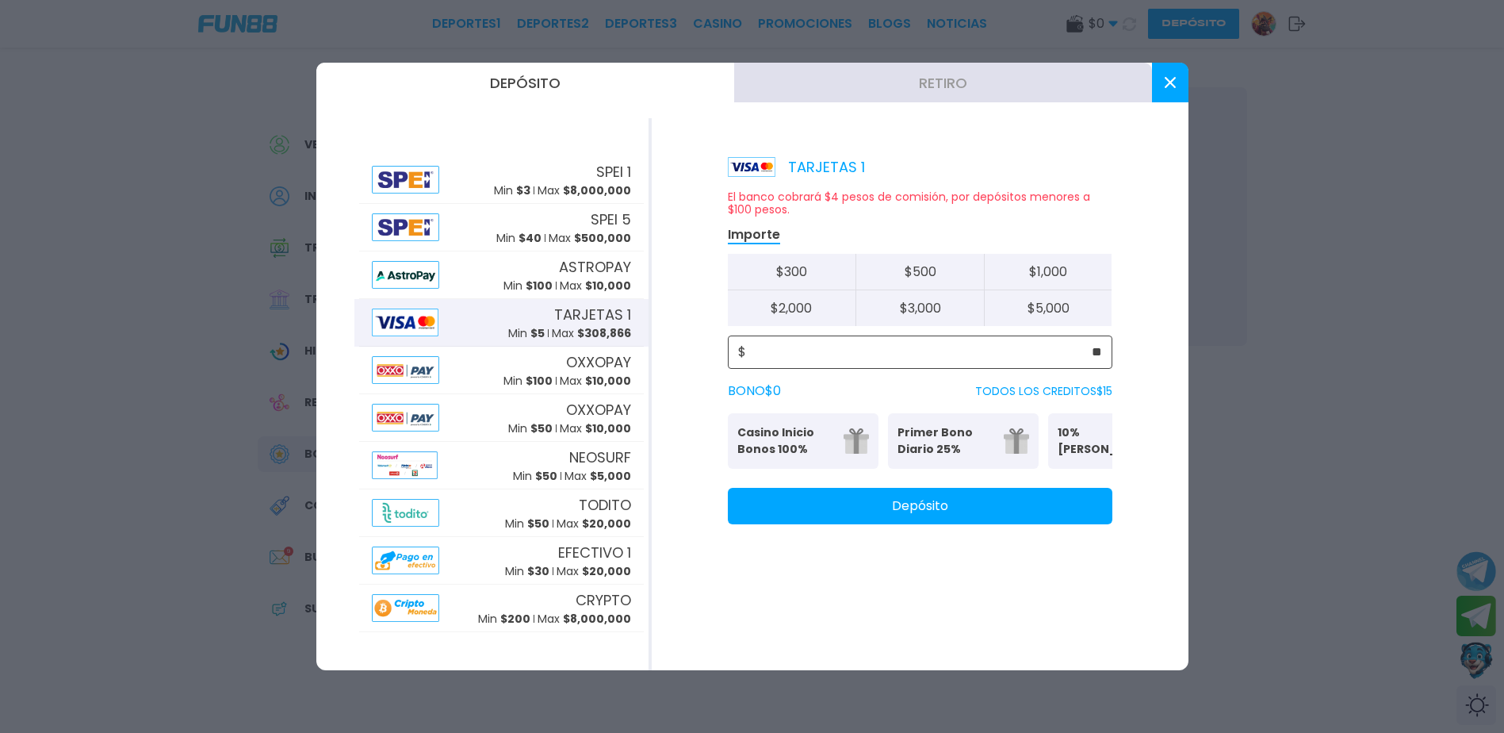
type input "**"
click at [969, 524] on button "Depósito" at bounding box center [920, 506] width 385 height 36
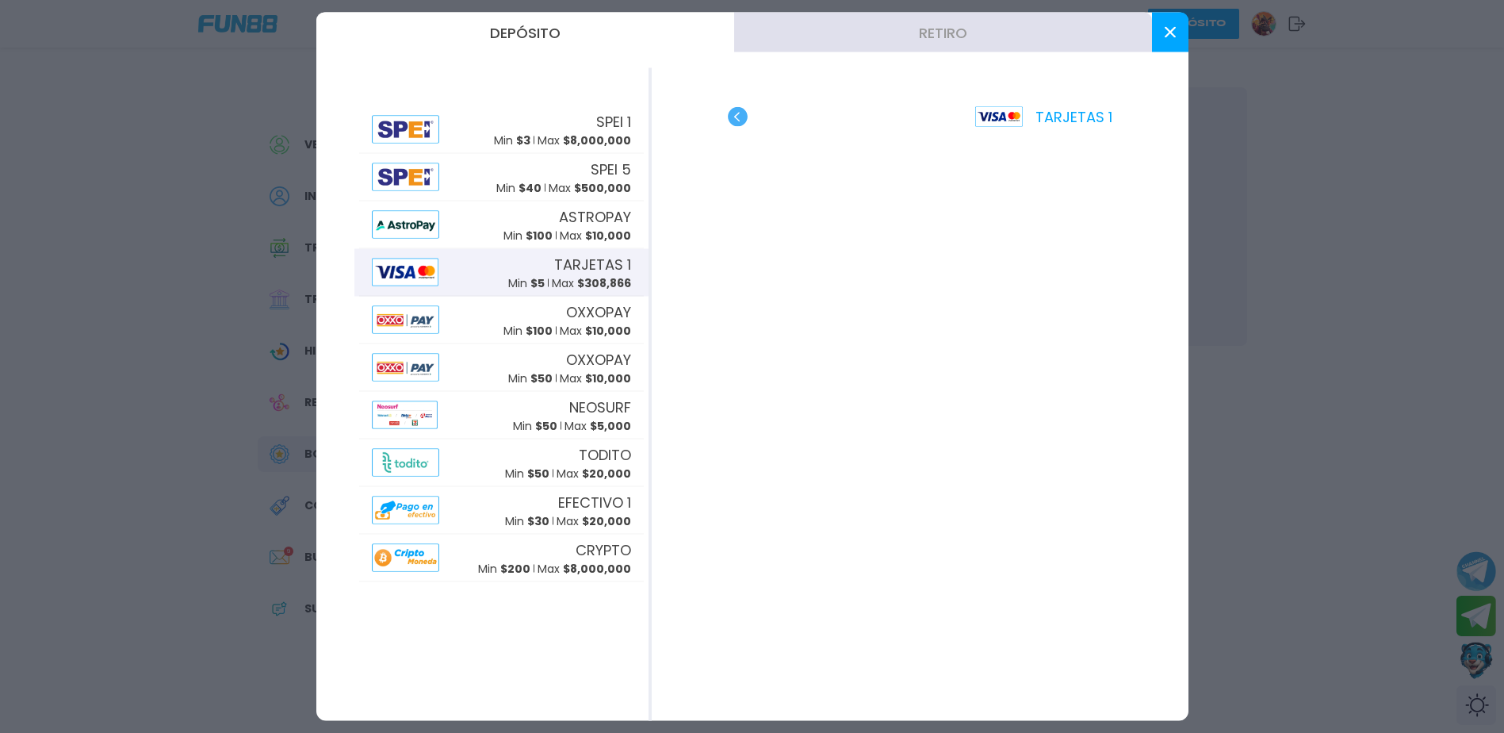
click at [1166, 41] on button at bounding box center [1170, 33] width 36 height 40
